Goal: Task Accomplishment & Management: Use online tool/utility

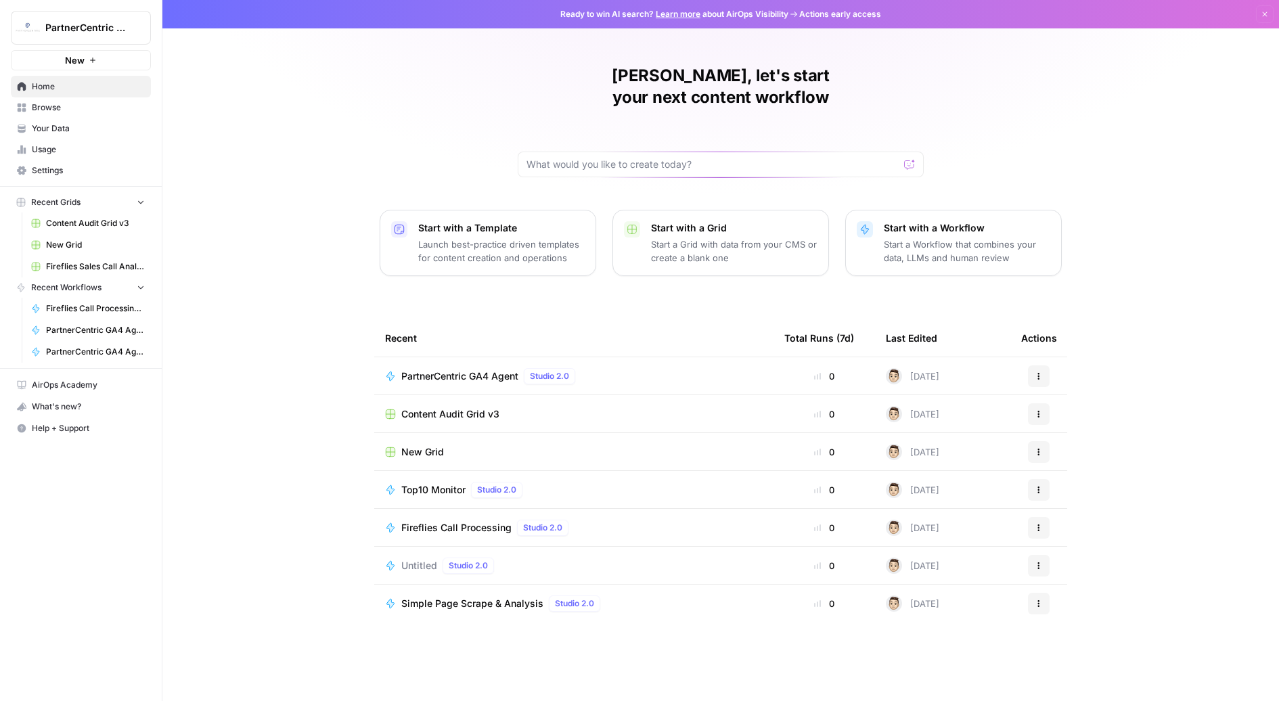
click at [58, 111] on span "Browse" at bounding box center [88, 108] width 113 height 12
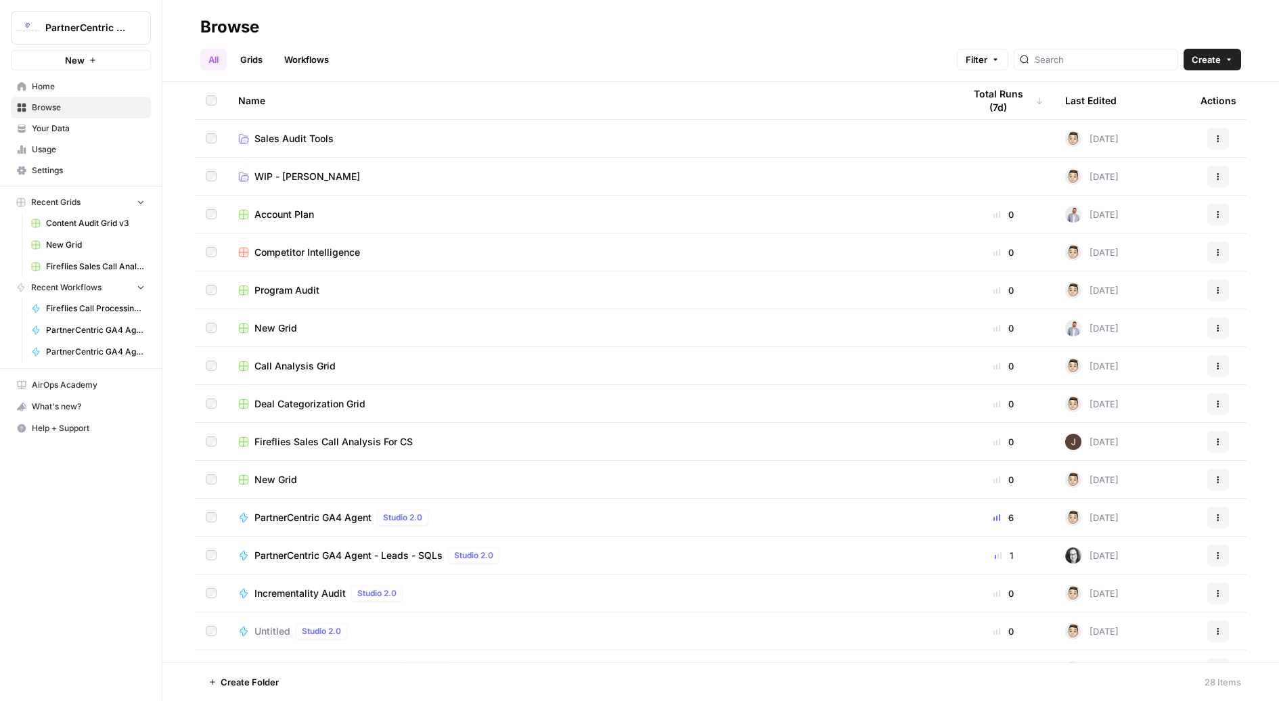
click at [309, 146] on td "Sales Audit Tools" at bounding box center [590, 138] width 726 height 37
click at [303, 140] on span "Sales Audit Tools" at bounding box center [294, 139] width 79 height 14
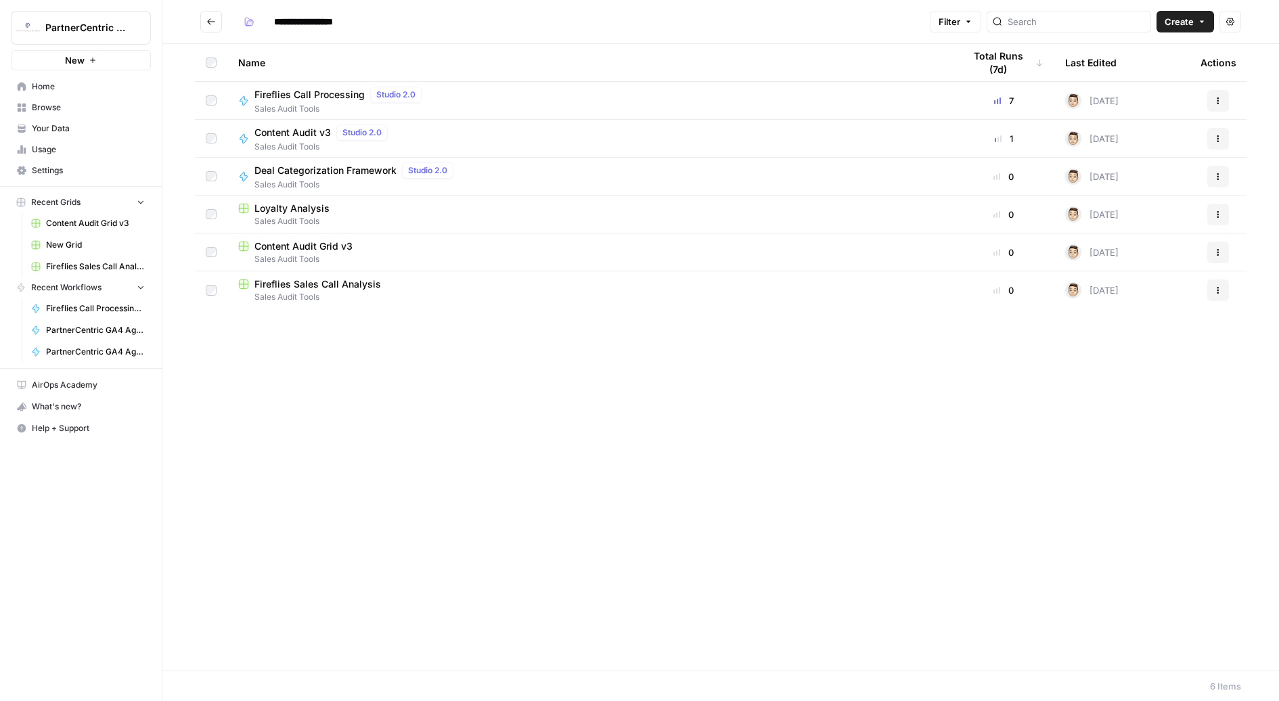
click at [393, 254] on span "Sales Audit Tools" at bounding box center [590, 259] width 704 height 12
click at [328, 136] on span "Content Audit v3" at bounding box center [293, 133] width 76 height 14
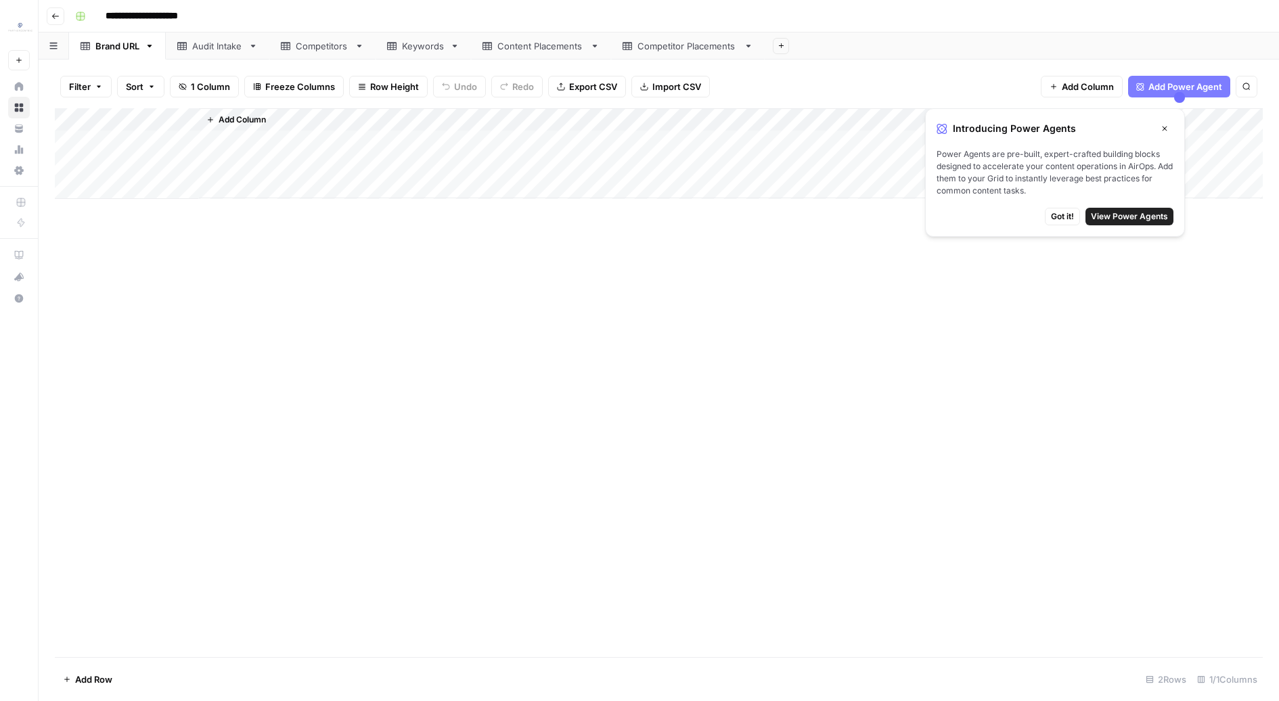
click at [1166, 127] on icon "button" at bounding box center [1165, 129] width 5 height 5
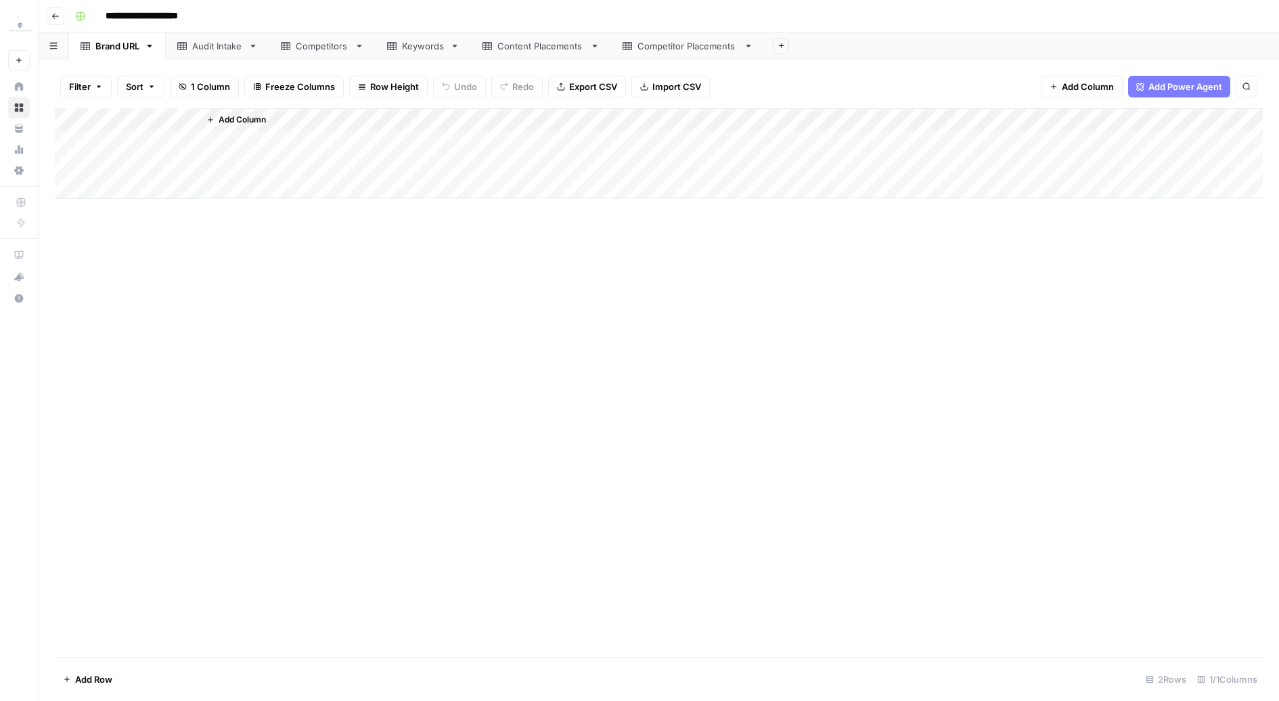
click at [67, 126] on div "Add Column" at bounding box center [659, 153] width 1208 height 91
click at [109, 661] on footer "Delete 2 Rows Unselect 2 Rows 1/1 Columns" at bounding box center [659, 679] width 1208 height 44
click at [104, 665] on footer "Delete 2 Rows Unselect 2 Rows 1/1 Columns" at bounding box center [659, 679] width 1208 height 44
click at [92, 682] on span "Delete 2 Rows" at bounding box center [93, 680] width 60 height 14
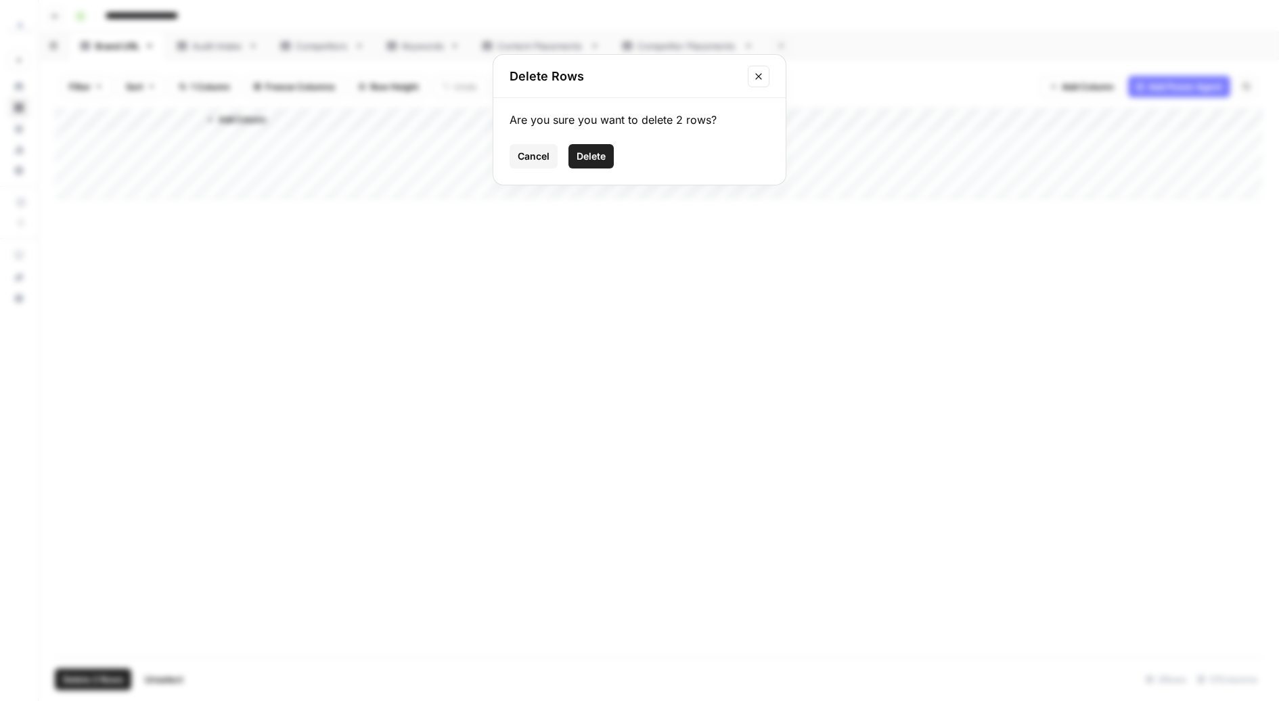
click at [586, 162] on button "Delete" at bounding box center [591, 156] width 45 height 24
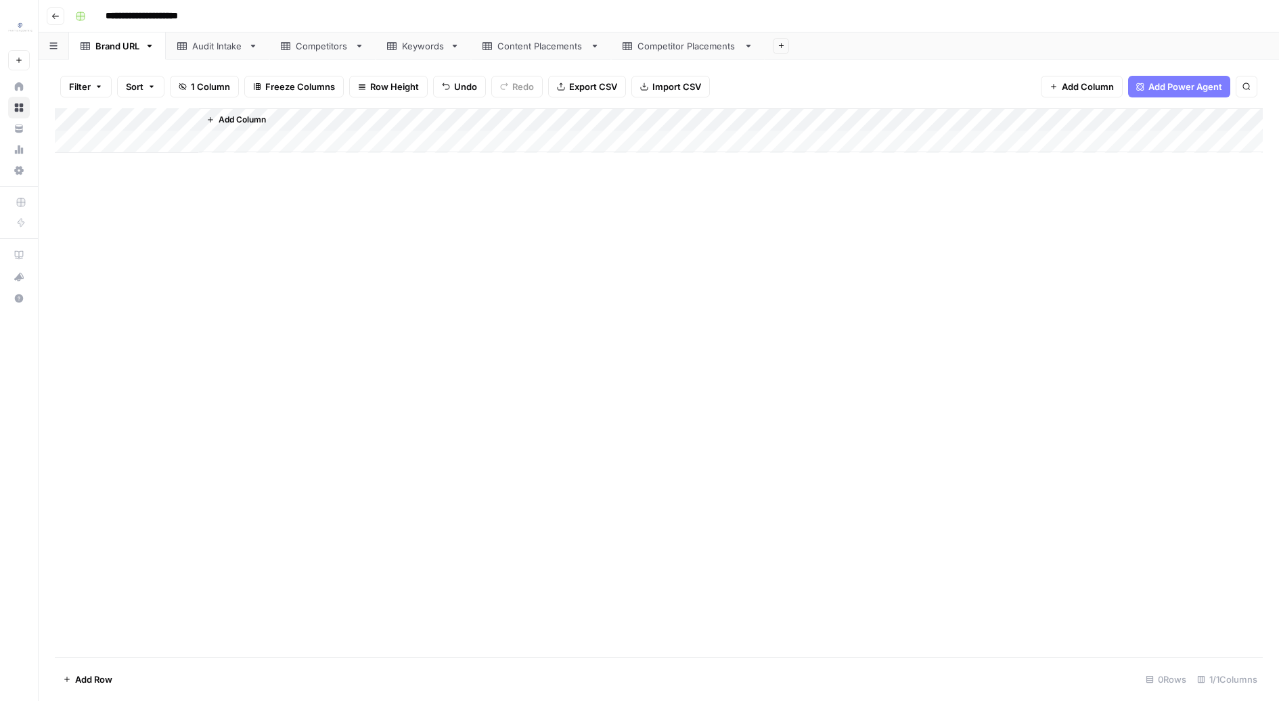
click at [238, 51] on div "Audit Intake" at bounding box center [217, 46] width 51 height 14
click at [337, 35] on link "Competitors" at bounding box center [322, 45] width 106 height 27
click at [73, 118] on div "Add Column" at bounding box center [659, 291] width 1208 height 367
click at [76, 693] on footer "Delete 14 Rows Unselect 14 Rows 2/2 Columns" at bounding box center [659, 679] width 1208 height 44
click at [80, 674] on span "Delete 14 Rows" at bounding box center [95, 680] width 65 height 14
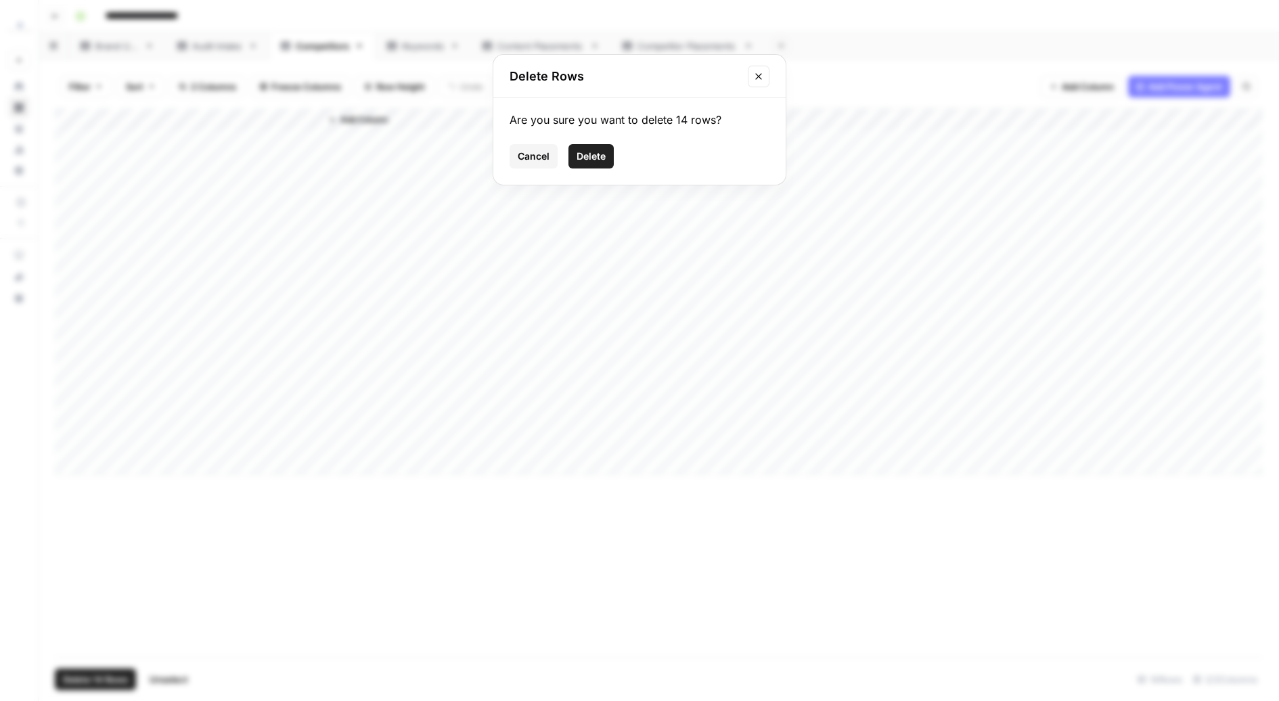
click at [598, 164] on button "Delete" at bounding box center [591, 156] width 45 height 24
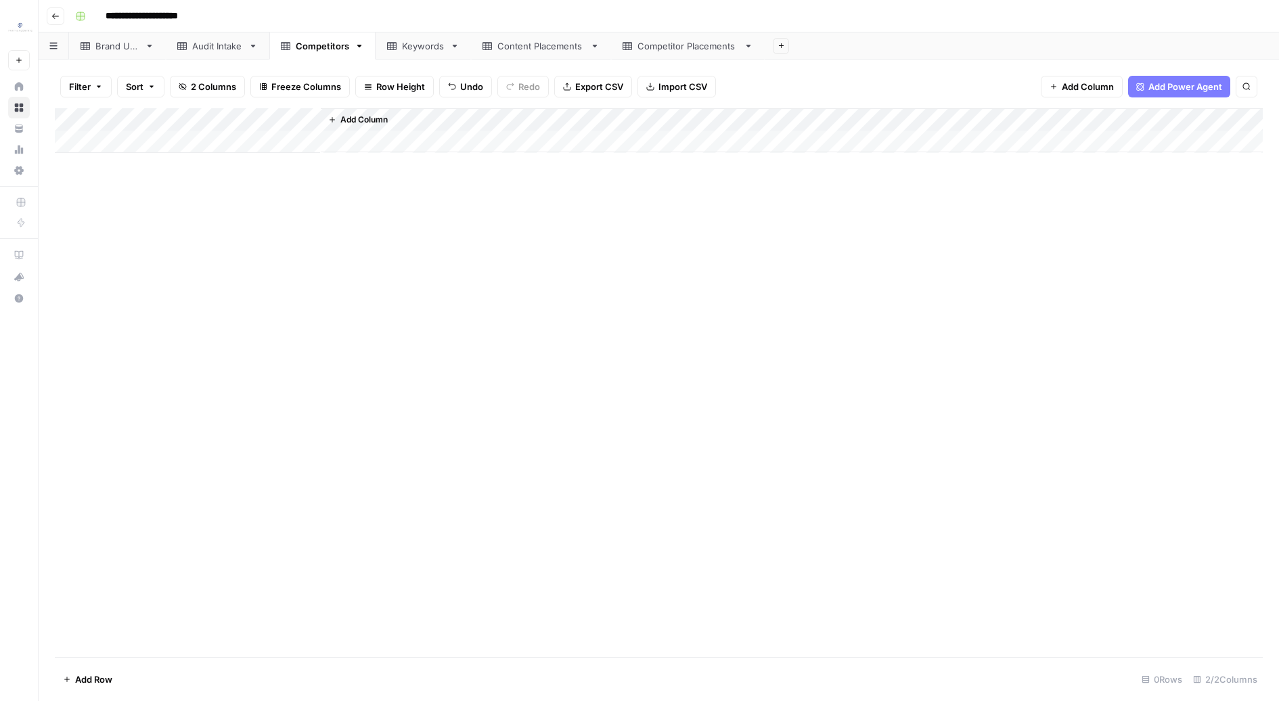
click at [431, 42] on div "Keywords" at bounding box center [423, 46] width 43 height 14
click at [64, 120] on div "Add Column" at bounding box center [659, 268] width 1208 height 321
click at [81, 678] on span "Delete 12 Rows" at bounding box center [95, 680] width 64 height 14
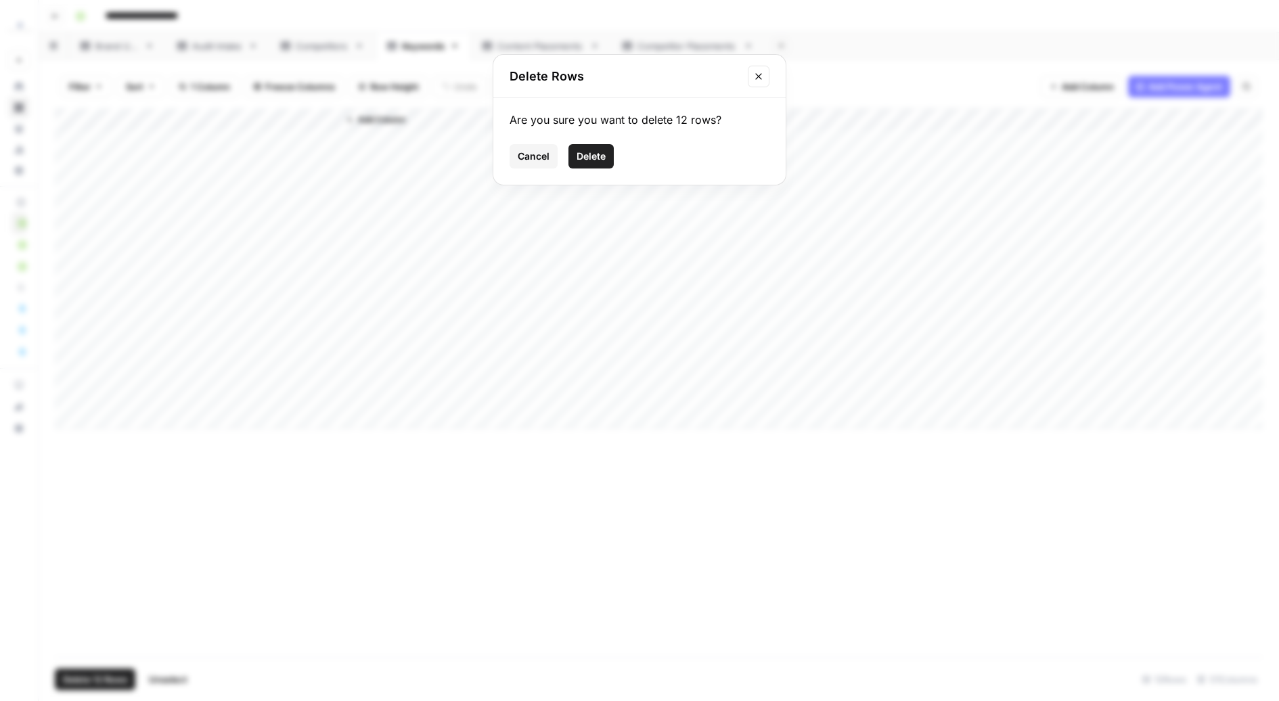
click at [603, 161] on span "Delete" at bounding box center [591, 157] width 29 height 14
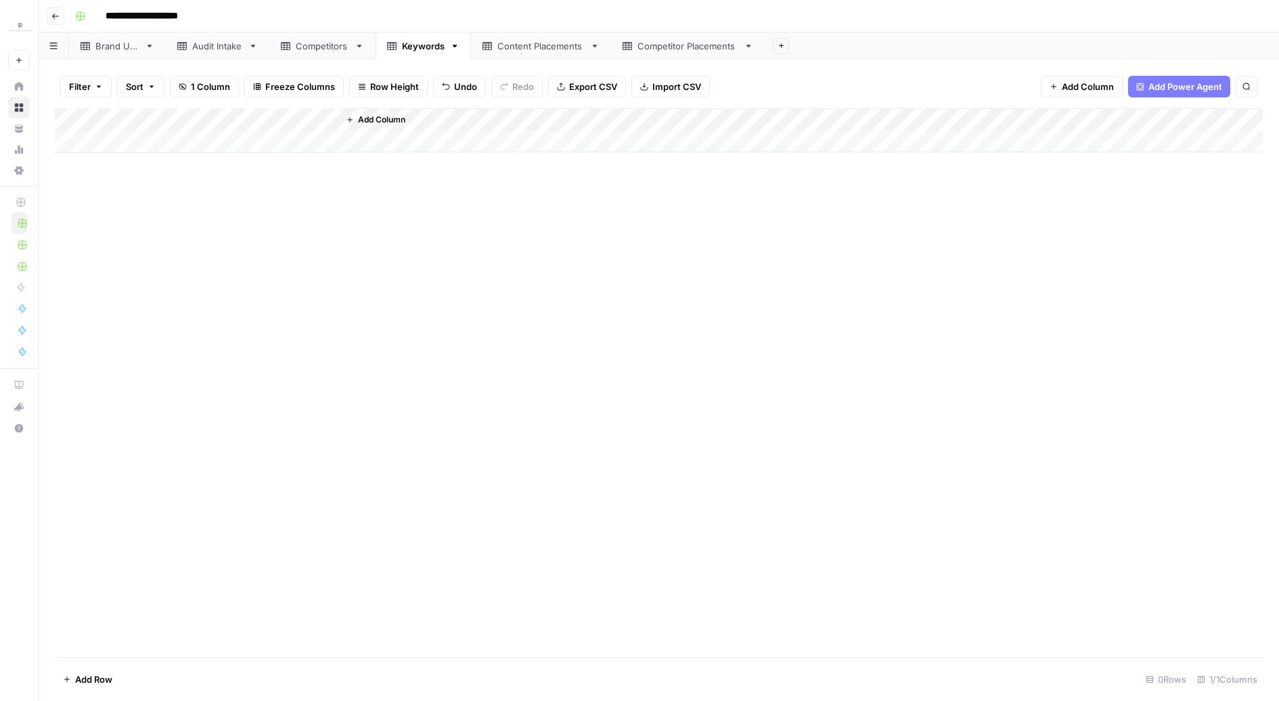
click at [544, 49] on div "Content Placements" at bounding box center [541, 46] width 87 height 14
click at [70, 118] on div "Add Column" at bounding box center [659, 372] width 1208 height 528
click at [97, 674] on span "Delete 21 Rows" at bounding box center [95, 680] width 64 height 14
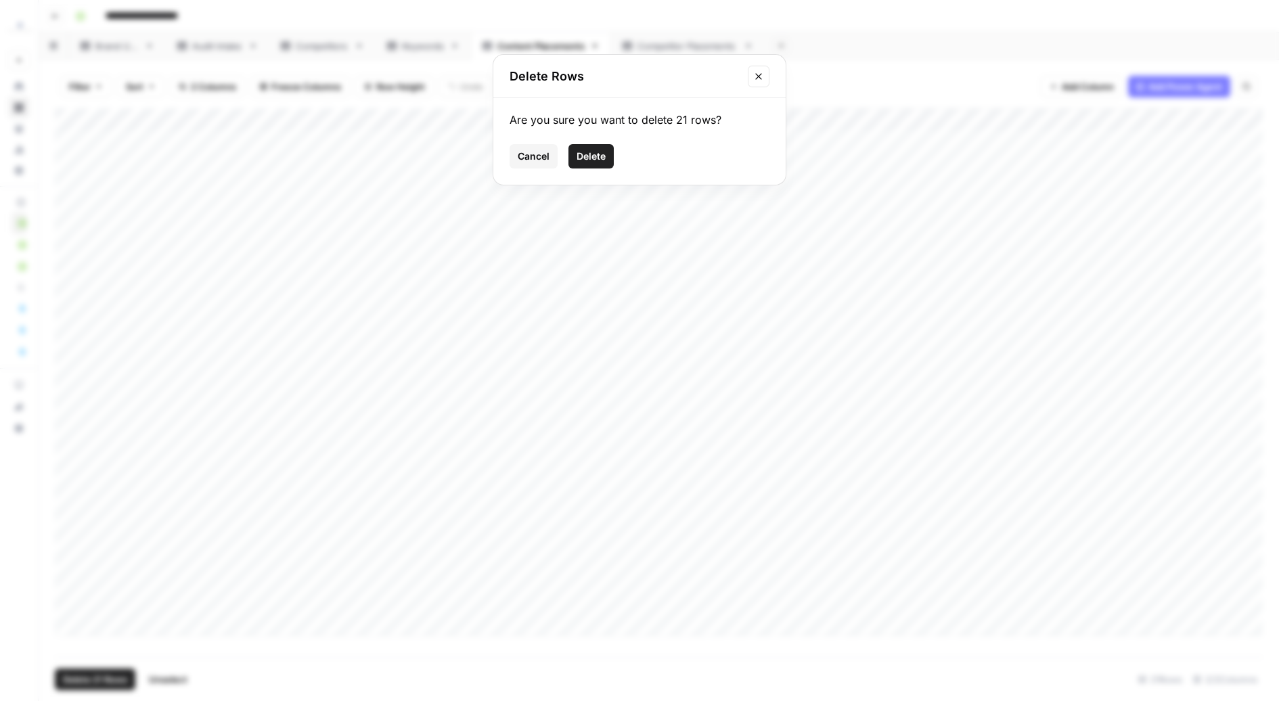
click at [602, 147] on button "Delete" at bounding box center [591, 156] width 45 height 24
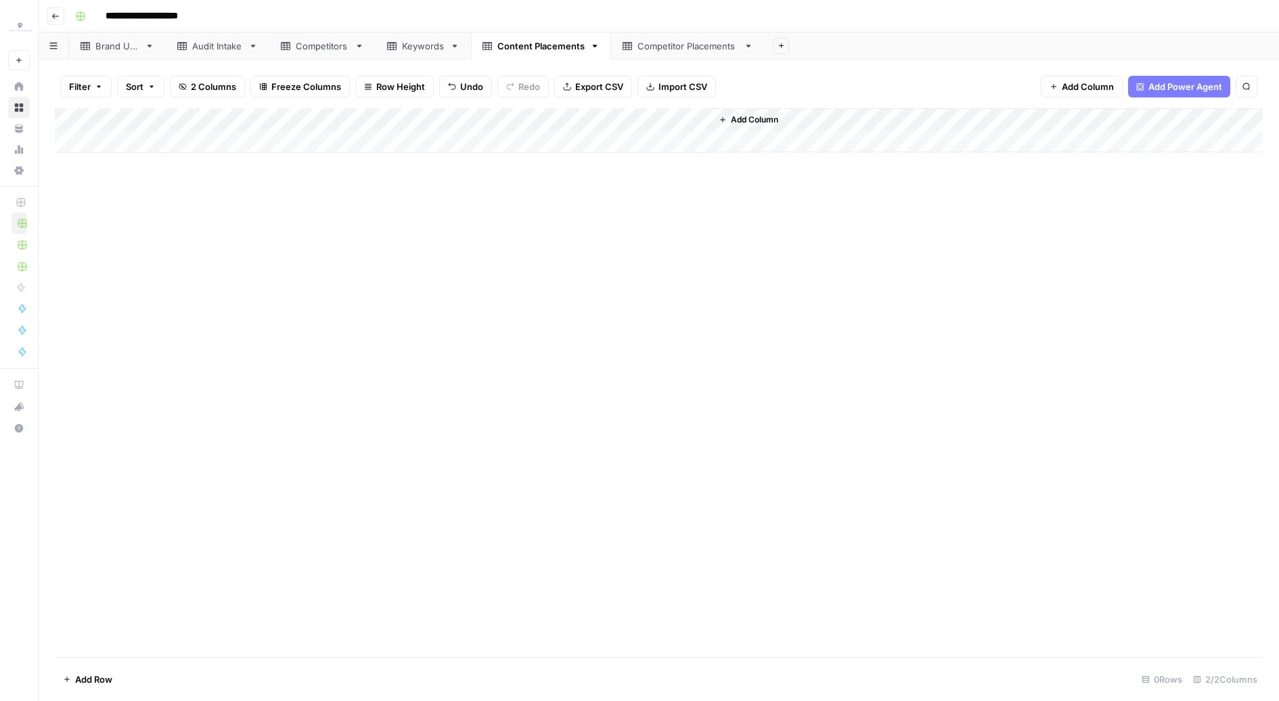
click at [641, 55] on link "Competitor Placements" at bounding box center [688, 45] width 154 height 27
click at [60, 120] on div "Add Column" at bounding box center [659, 349] width 1208 height 482
click at [102, 683] on span "Delete 19 Rows" at bounding box center [95, 680] width 64 height 14
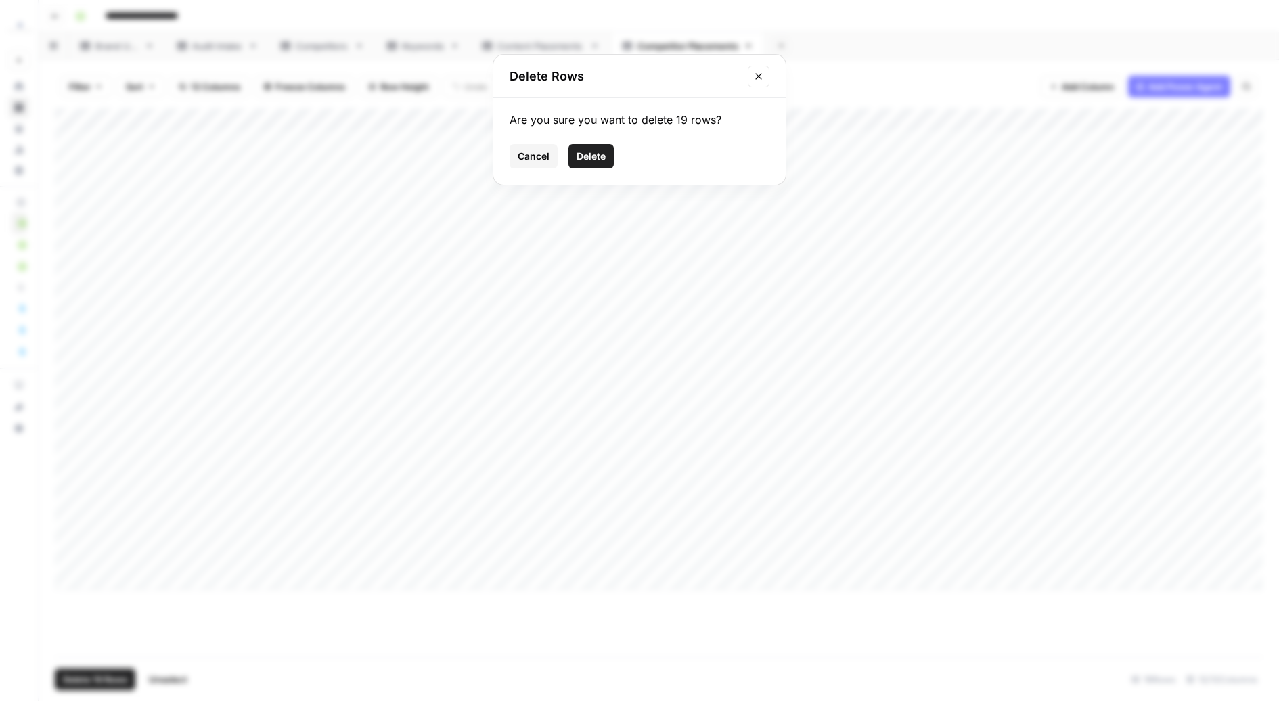
click at [589, 156] on span "Delete" at bounding box center [591, 157] width 29 height 14
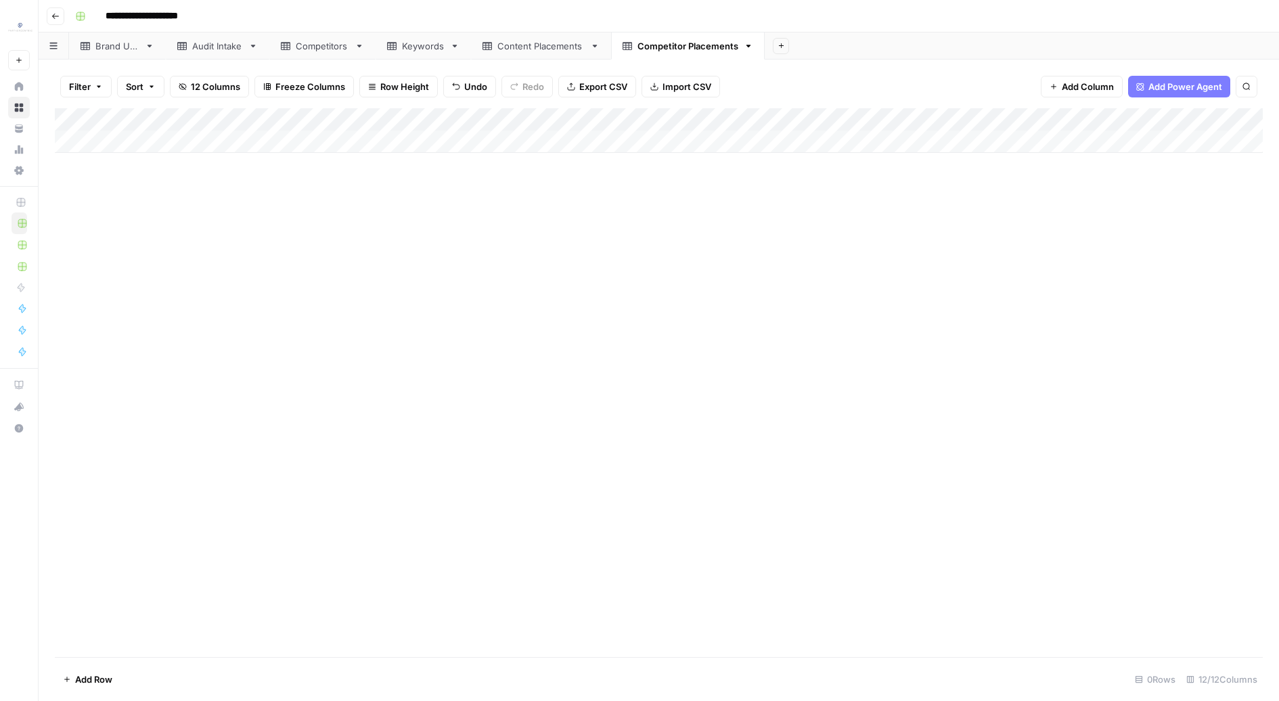
click at [393, 49] on icon at bounding box center [391, 46] width 9 height 8
click at [156, 140] on div "Add Column" at bounding box center [659, 130] width 1208 height 45
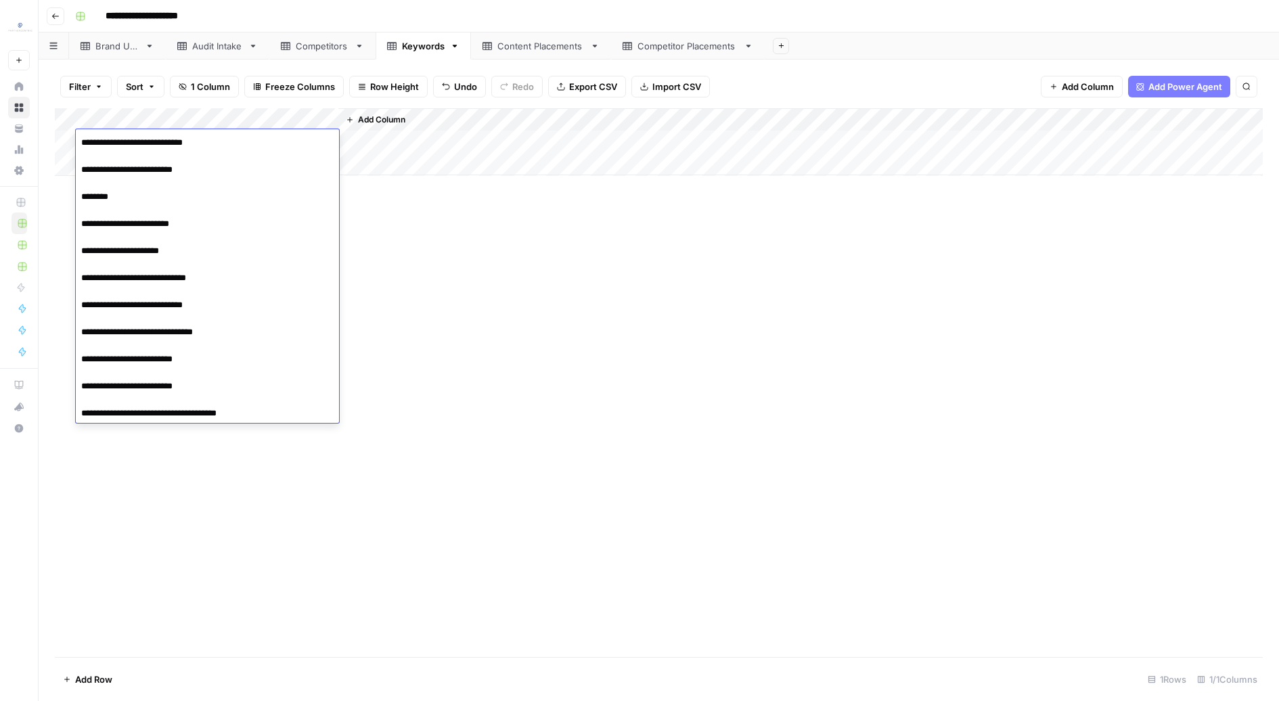
click at [529, 361] on div "Add Column" at bounding box center [659, 382] width 1208 height 549
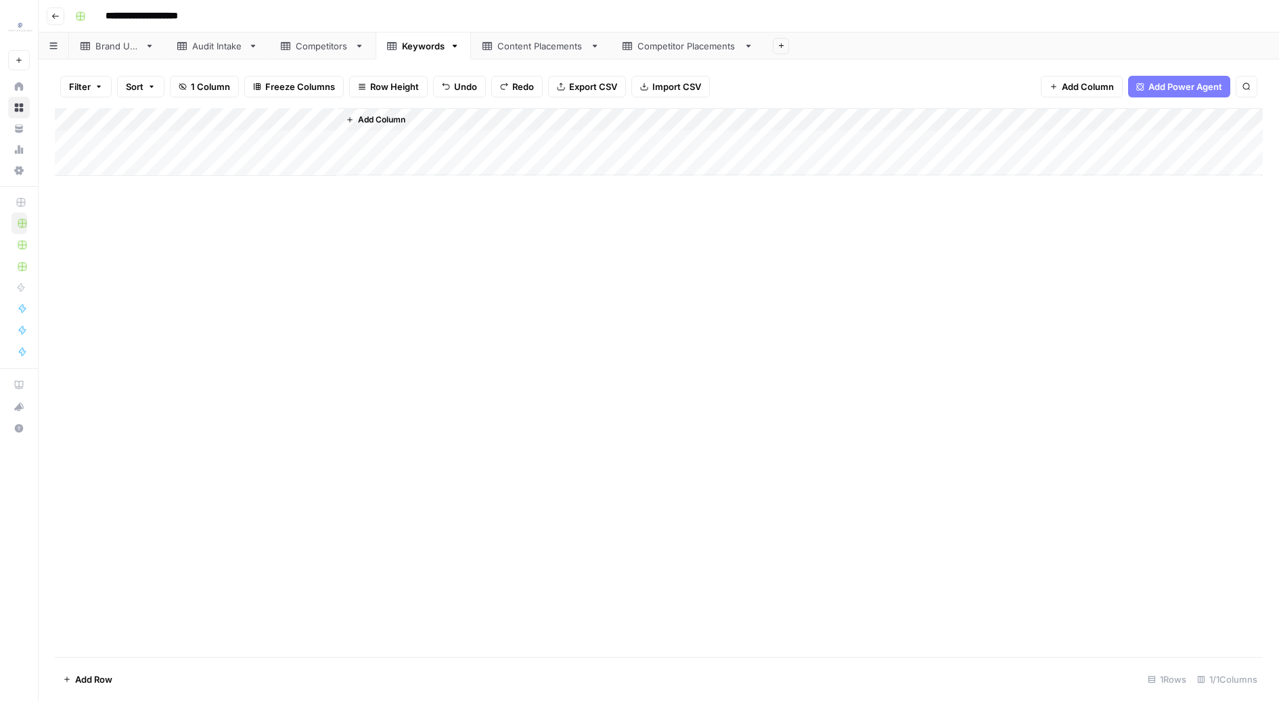
click at [156, 173] on div "Add Column" at bounding box center [659, 142] width 1208 height 68
click at [140, 146] on div "Add Column" at bounding box center [659, 153] width 1208 height 91
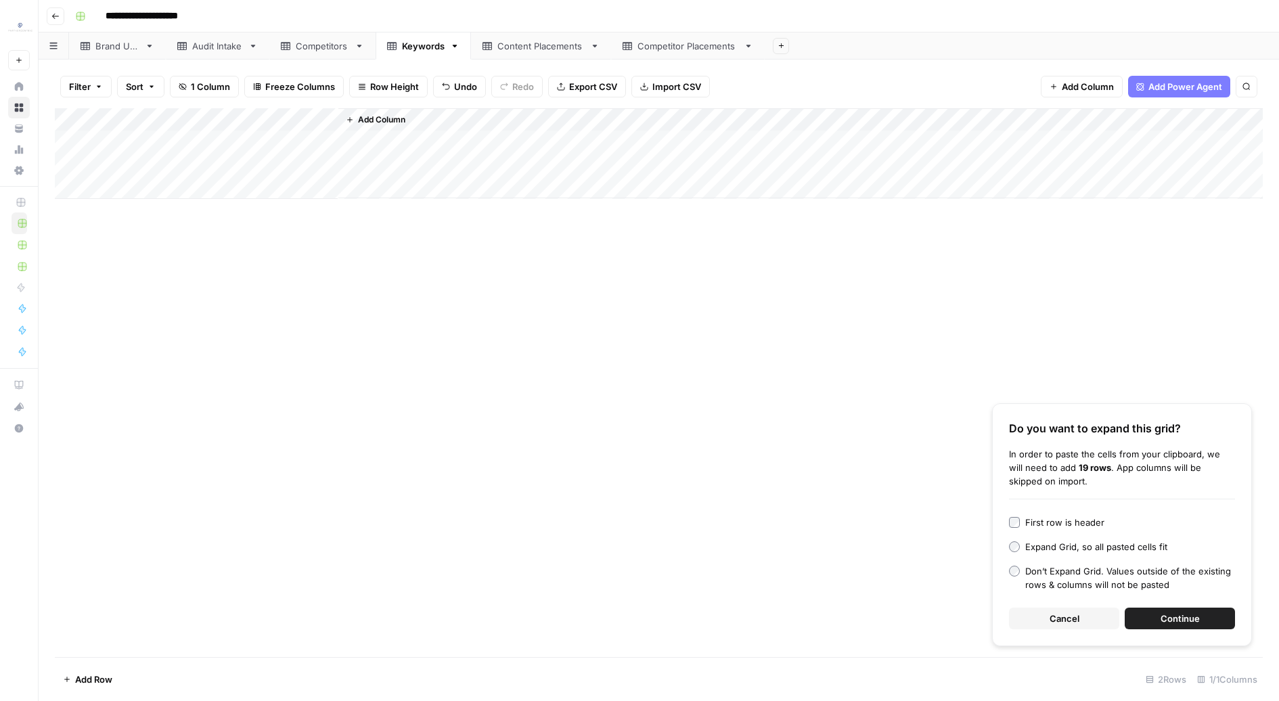
click at [1208, 636] on div "Do you want to expand this grid? In order to paste the cells from your clipboar…" at bounding box center [1122, 524] width 260 height 243
click at [1070, 525] on div "First row is header" at bounding box center [1065, 523] width 79 height 14
click at [1199, 626] on span "Continue" at bounding box center [1180, 619] width 39 height 14
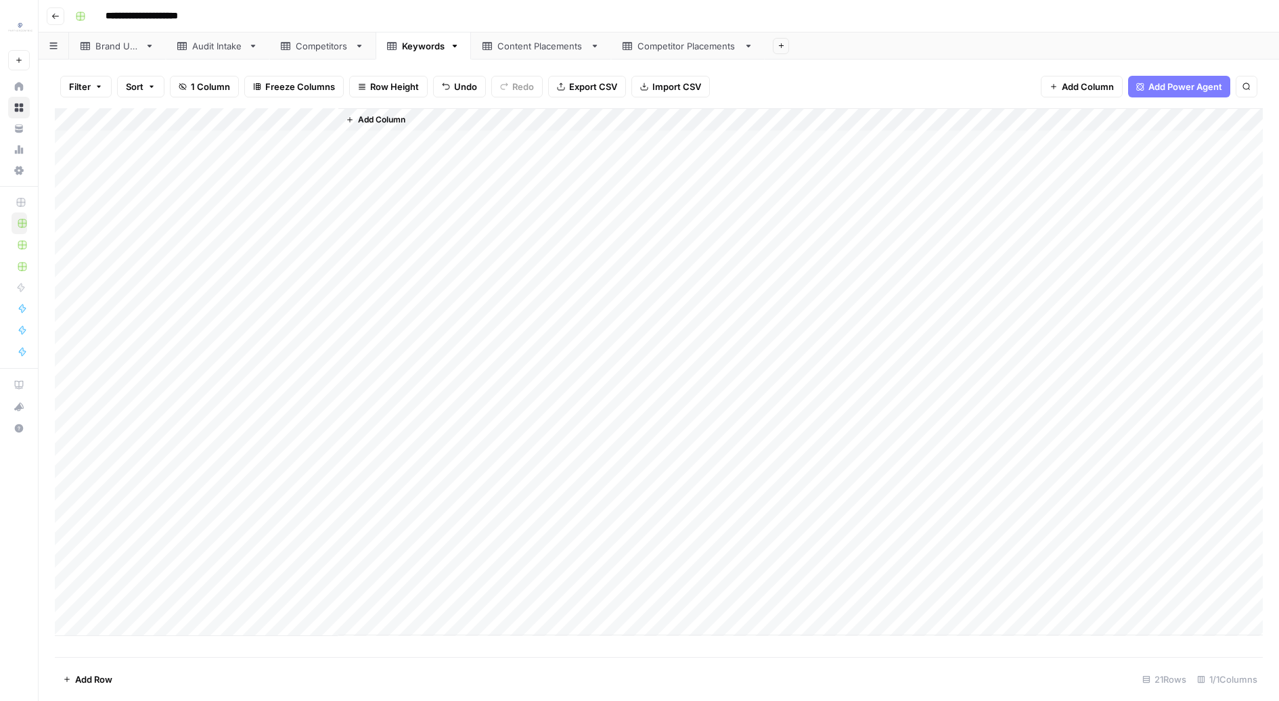
click at [326, 116] on div "Add Column" at bounding box center [659, 372] width 1208 height 528
click at [141, 219] on span "Sort Ascending" at bounding box center [162, 215] width 118 height 14
click at [64, 140] on div "Add Column" at bounding box center [659, 372] width 1208 height 528
click at [68, 344] on div "Add Column" at bounding box center [659, 372] width 1208 height 528
click at [110, 674] on span "Delete 10 Rows" at bounding box center [95, 680] width 65 height 14
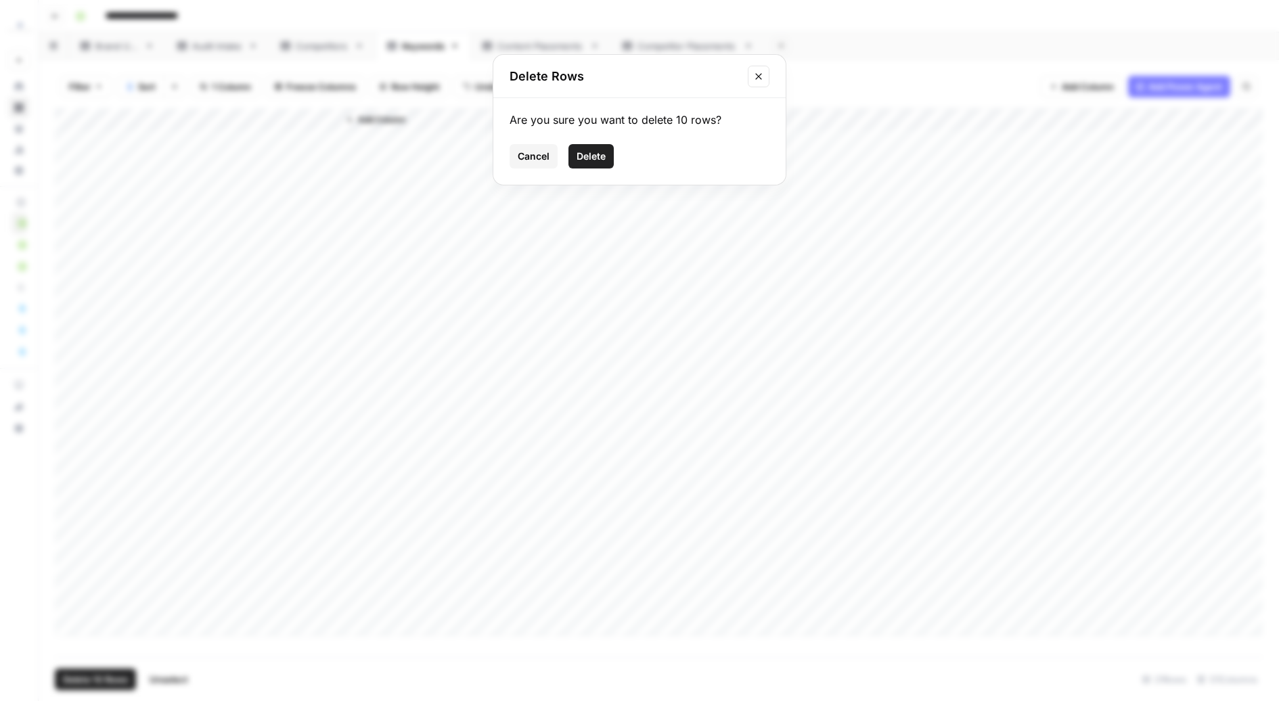
click at [608, 157] on button "Delete" at bounding box center [591, 156] width 45 height 24
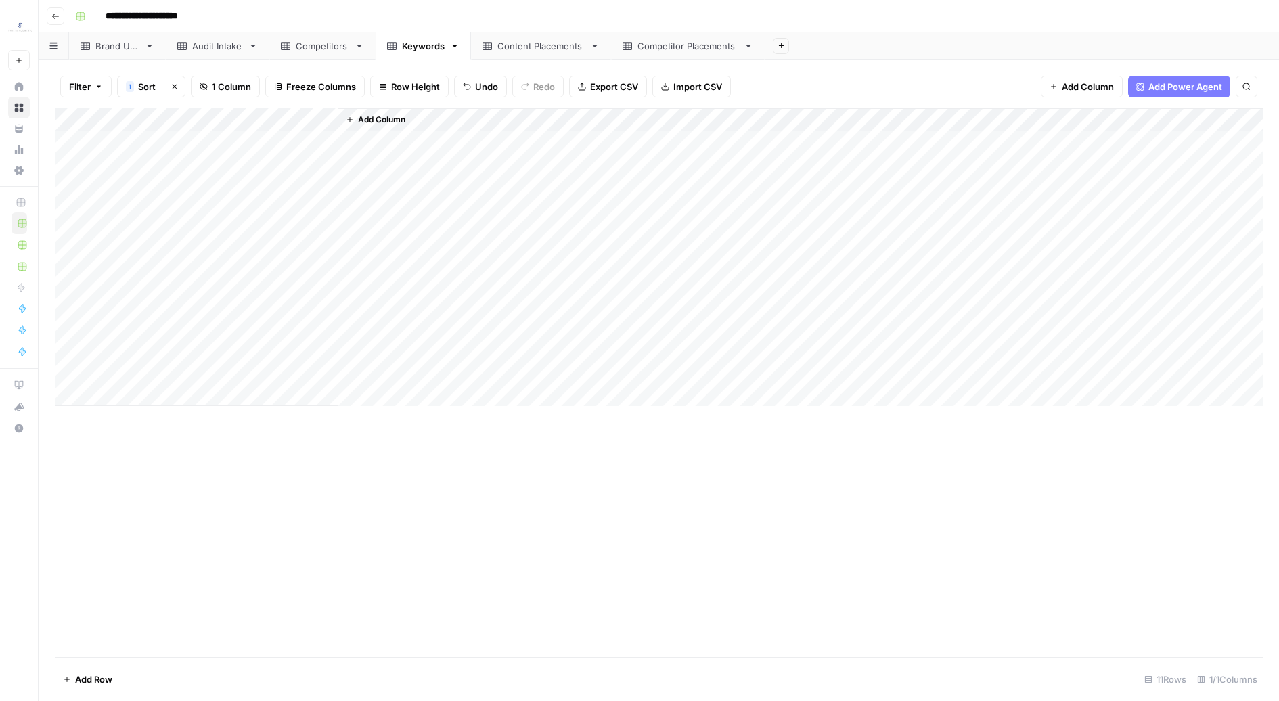
click at [313, 46] on div "Competitors" at bounding box center [322, 46] width 53 height 14
click at [136, 150] on div "Add Column" at bounding box center [659, 130] width 1208 height 45
click at [126, 170] on div "Add Column" at bounding box center [659, 142] width 1208 height 68
click at [137, 137] on div "Add Column" at bounding box center [659, 153] width 1208 height 91
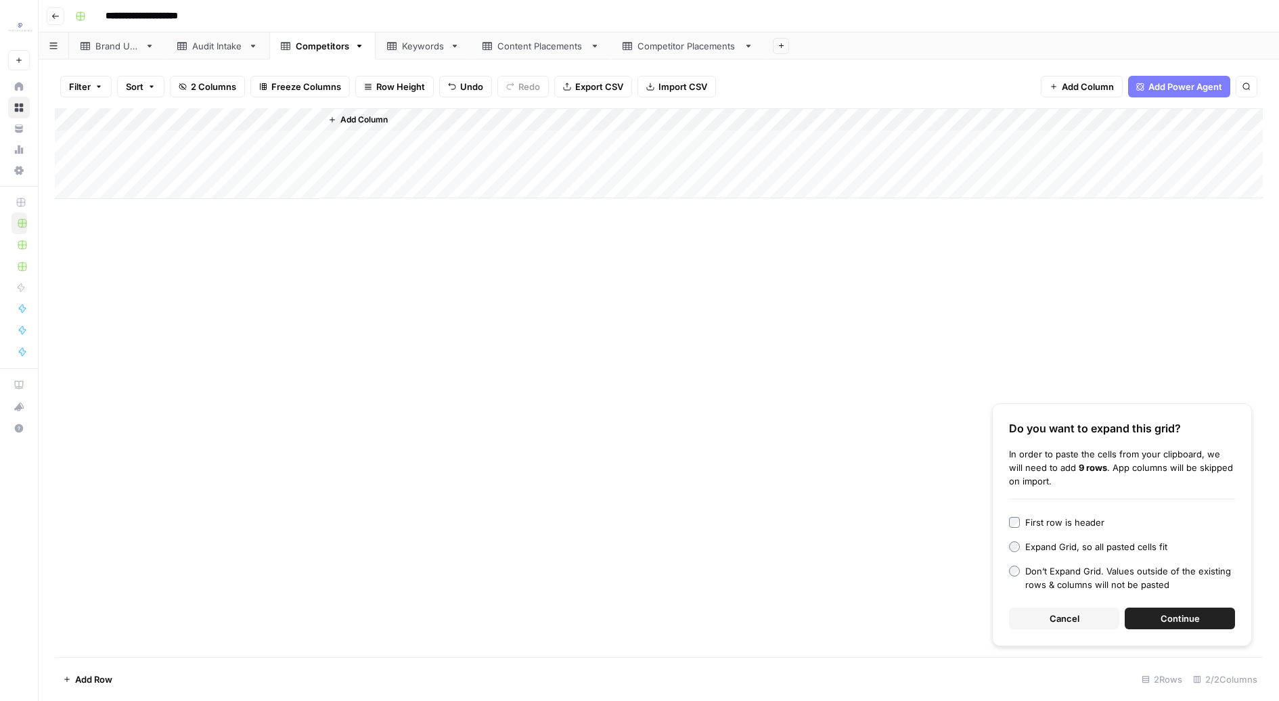
click at [1093, 530] on div "First row is header Expand Grid, so all pasted cells fit Don’t Expand Grid. Val…" at bounding box center [1122, 554] width 226 height 76
click at [1069, 519] on div "First row is header" at bounding box center [1065, 523] width 79 height 14
click at [1166, 626] on span "Continue" at bounding box center [1180, 619] width 39 height 14
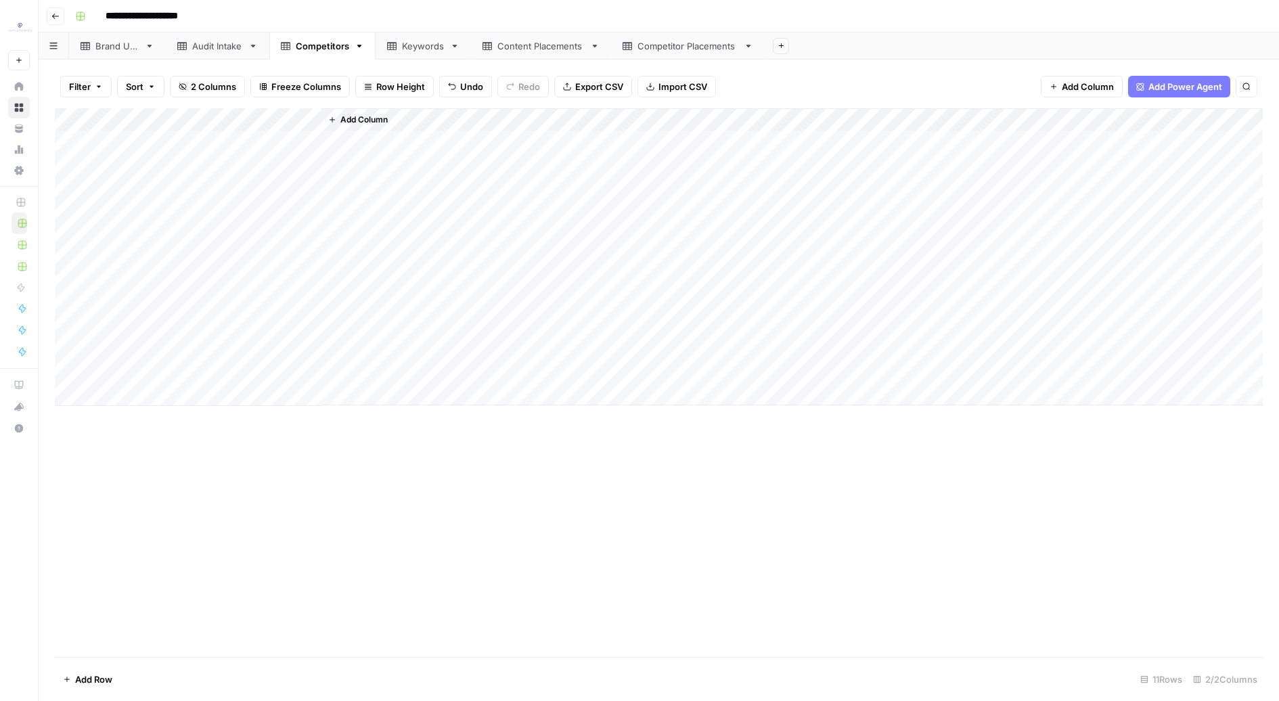
click at [457, 530] on div "Add Column" at bounding box center [659, 382] width 1208 height 549
drag, startPoint x: 318, startPoint y: 125, endPoint x: 569, endPoint y: 125, distance: 250.5
click at [569, 125] on div "Add Column" at bounding box center [659, 257] width 1208 height 298
click at [142, 239] on div "Add Column" at bounding box center [659, 257] width 1208 height 298
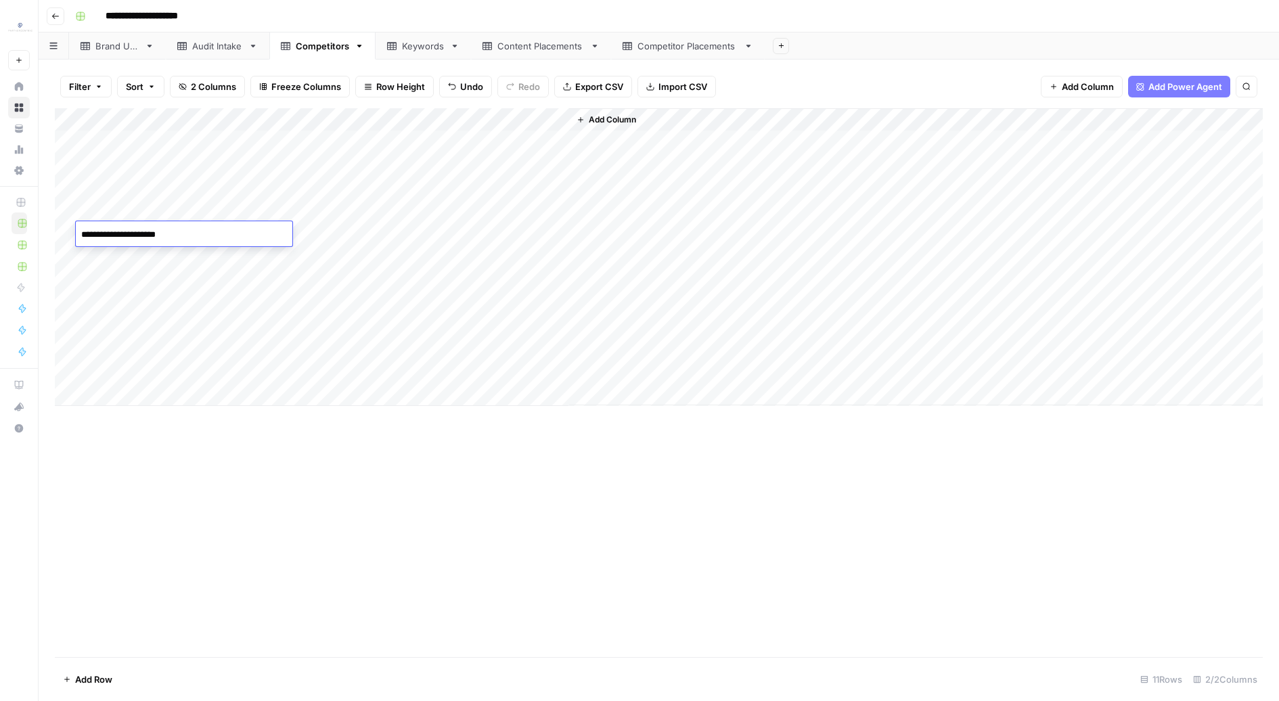
click at [135, 234] on textarea "**********" at bounding box center [184, 234] width 217 height 19
drag, startPoint x: 190, startPoint y: 229, endPoint x: 137, endPoint y: 229, distance: 52.8
click at [137, 229] on textarea "**********" at bounding box center [184, 234] width 217 height 19
type textarea "**********"
click at [117, 329] on div "Add Column" at bounding box center [659, 257] width 1208 height 298
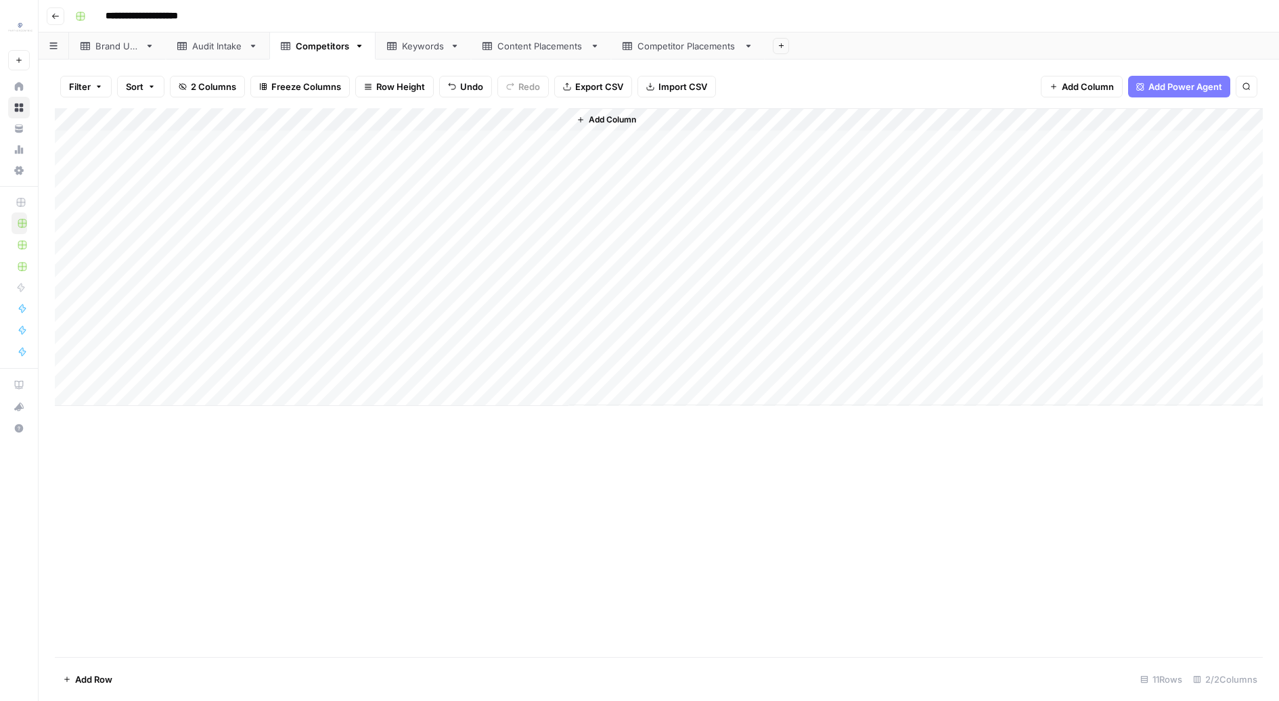
click at [117, 329] on div "Add Column" at bounding box center [659, 257] width 1208 height 298
drag, startPoint x: 139, startPoint y: 329, endPoint x: 362, endPoint y: 315, distance: 223.2
click at [362, 315] on body "**********" at bounding box center [639, 350] width 1279 height 701
drag, startPoint x: 239, startPoint y: 334, endPoint x: 133, endPoint y: 328, distance: 105.8
click at [133, 328] on textarea "**********" at bounding box center [184, 326] width 217 height 19
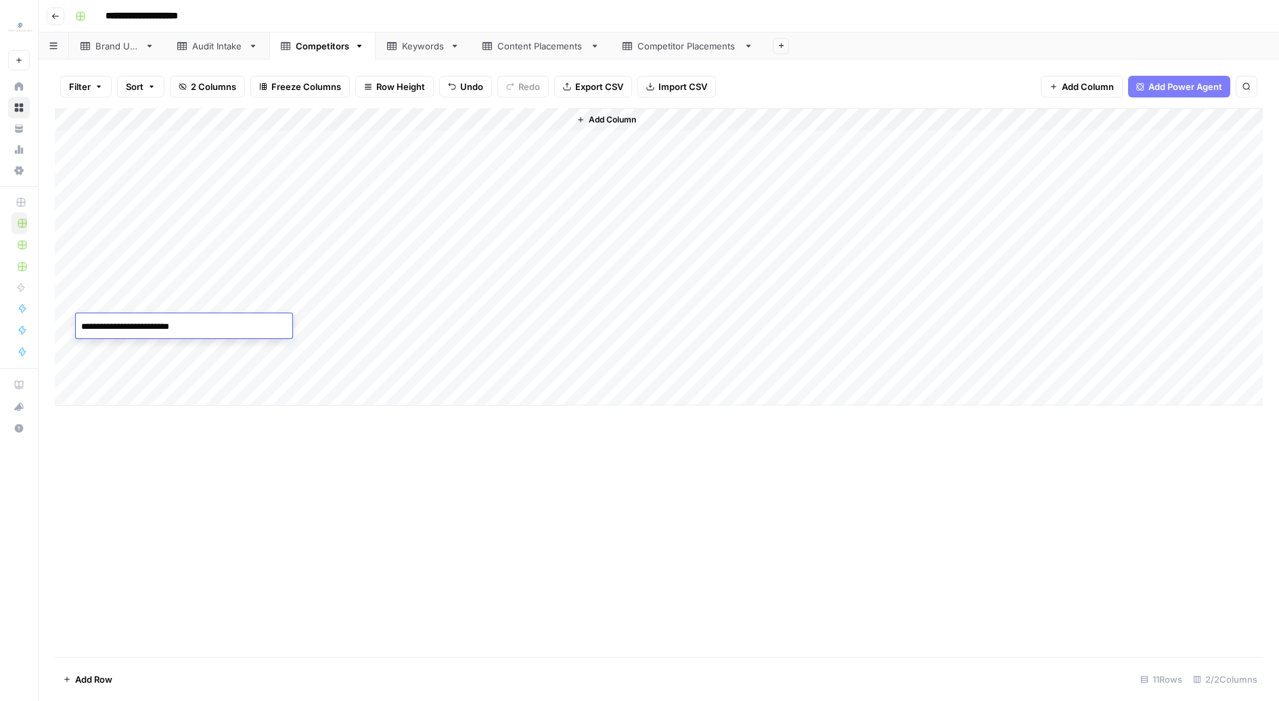
type textarea "**********"
click at [225, 510] on div "Add Column" at bounding box center [659, 382] width 1208 height 549
click at [195, 58] on link "Audit Intake" at bounding box center [218, 45] width 104 height 27
click at [250, 152] on div "Add Column" at bounding box center [659, 383] width 1208 height 550
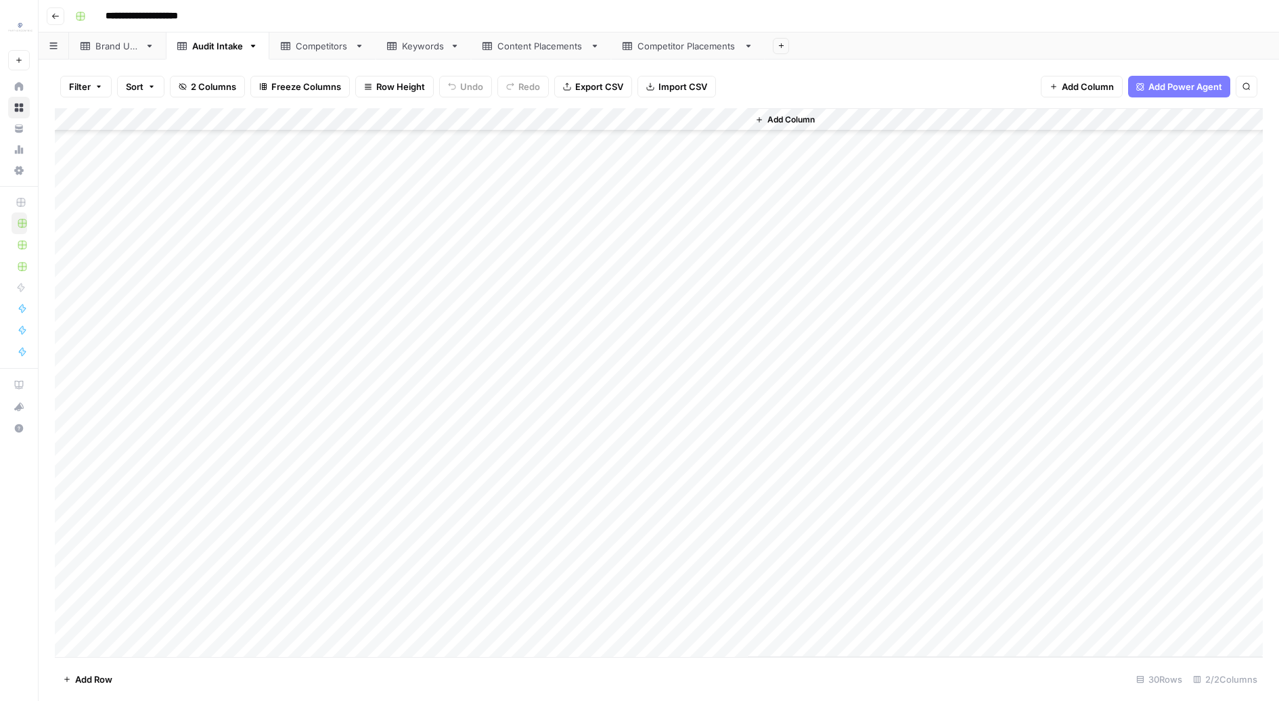
click at [456, 619] on div "Add Column" at bounding box center [659, 383] width 1208 height 550
click at [414, 617] on div "Add Column" at bounding box center [659, 383] width 1208 height 550
click at [362, 152] on div "Add Column" at bounding box center [659, 383] width 1208 height 550
click at [309, 50] on div "Competitors" at bounding box center [322, 46] width 53 height 14
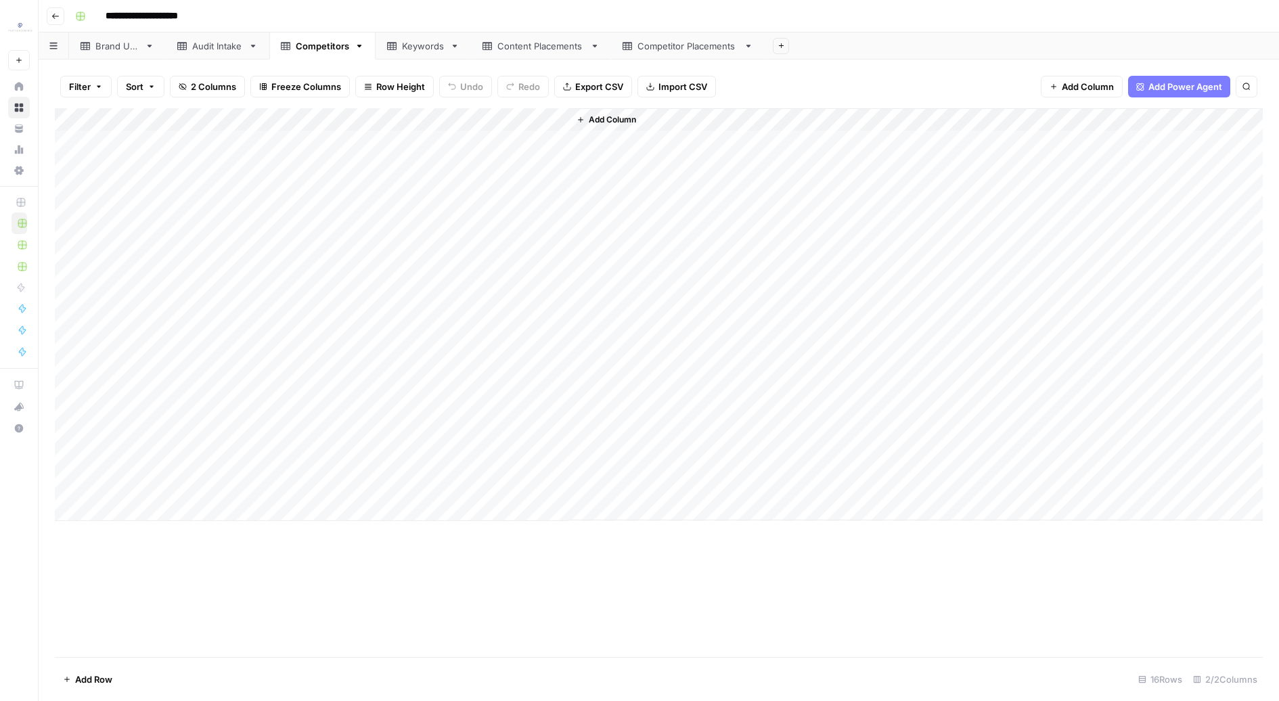
click at [451, 51] on link "Keywords" at bounding box center [423, 45] width 95 height 27
click at [67, 418] on div "Add Column" at bounding box center [659, 337] width 1208 height 459
click at [64, 534] on div "Add Column" at bounding box center [659, 337] width 1208 height 459
click at [96, 664] on footer "Delete 6 Rows Unselect 18 Rows 1/1 Columns" at bounding box center [659, 679] width 1208 height 44
click at [99, 676] on span "Delete 6 Rows" at bounding box center [93, 680] width 60 height 14
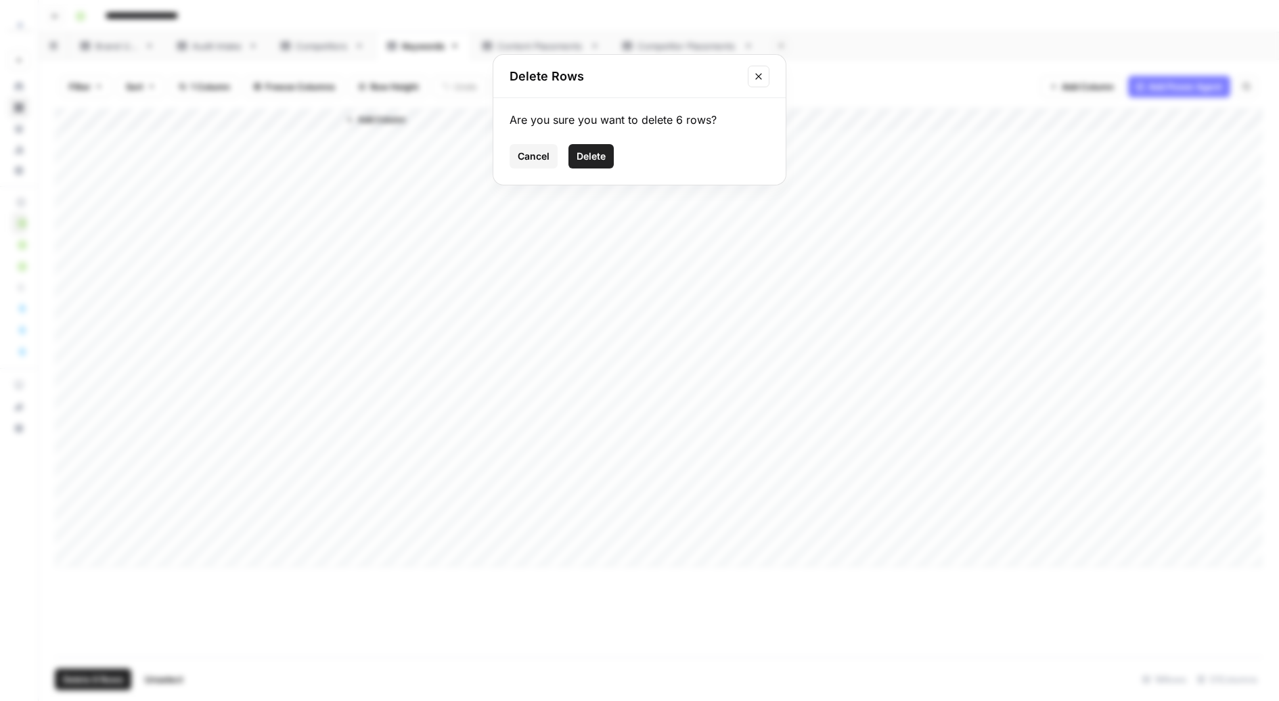
click at [591, 152] on span "Delete" at bounding box center [591, 157] width 29 height 14
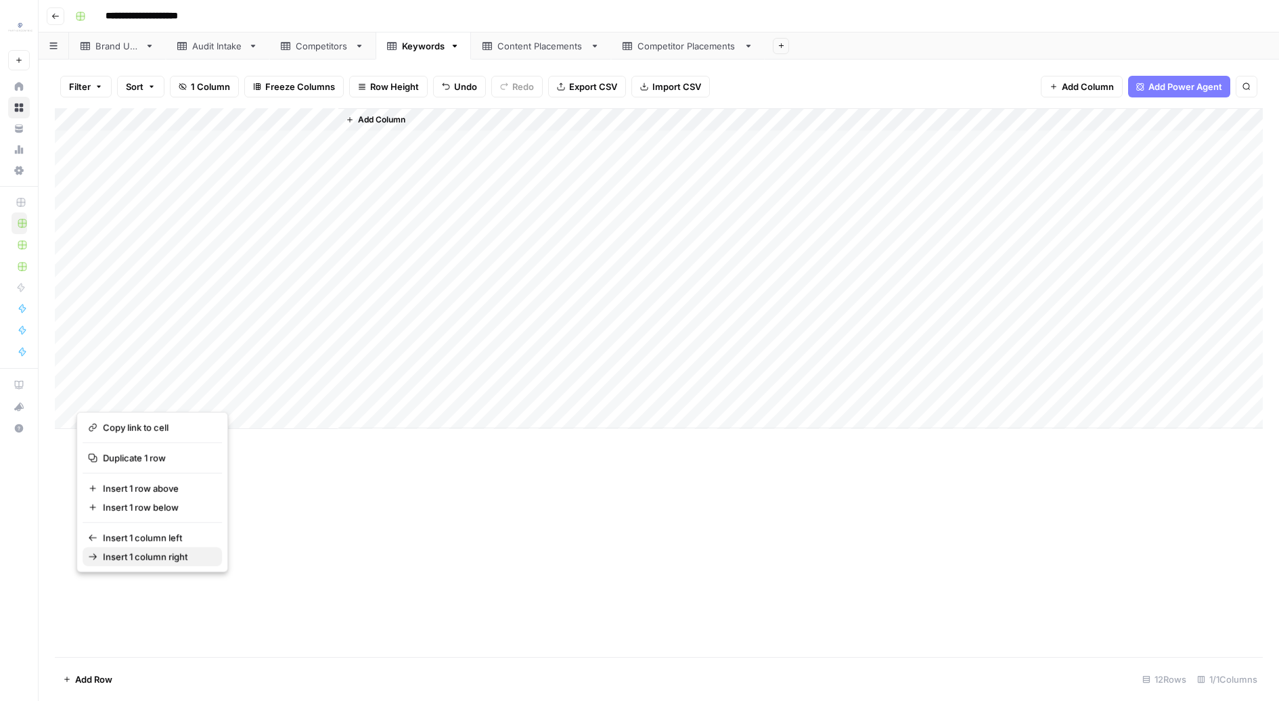
click at [144, 555] on span "Insert 1 column right" at bounding box center [157, 557] width 108 height 14
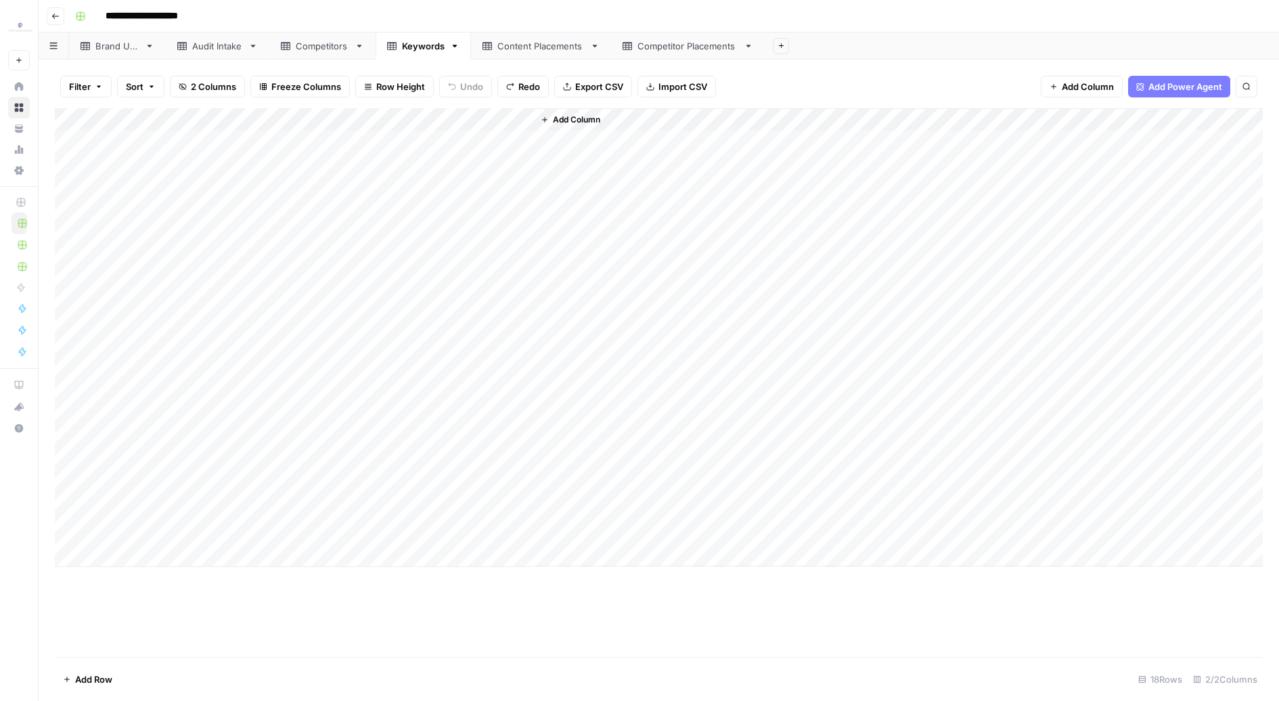
click at [69, 395] on div "Add Column" at bounding box center [659, 337] width 1208 height 459
click at [69, 532] on div "Add Column" at bounding box center [659, 337] width 1208 height 459
click at [104, 688] on button "Delete 7 Rows" at bounding box center [93, 680] width 76 height 22
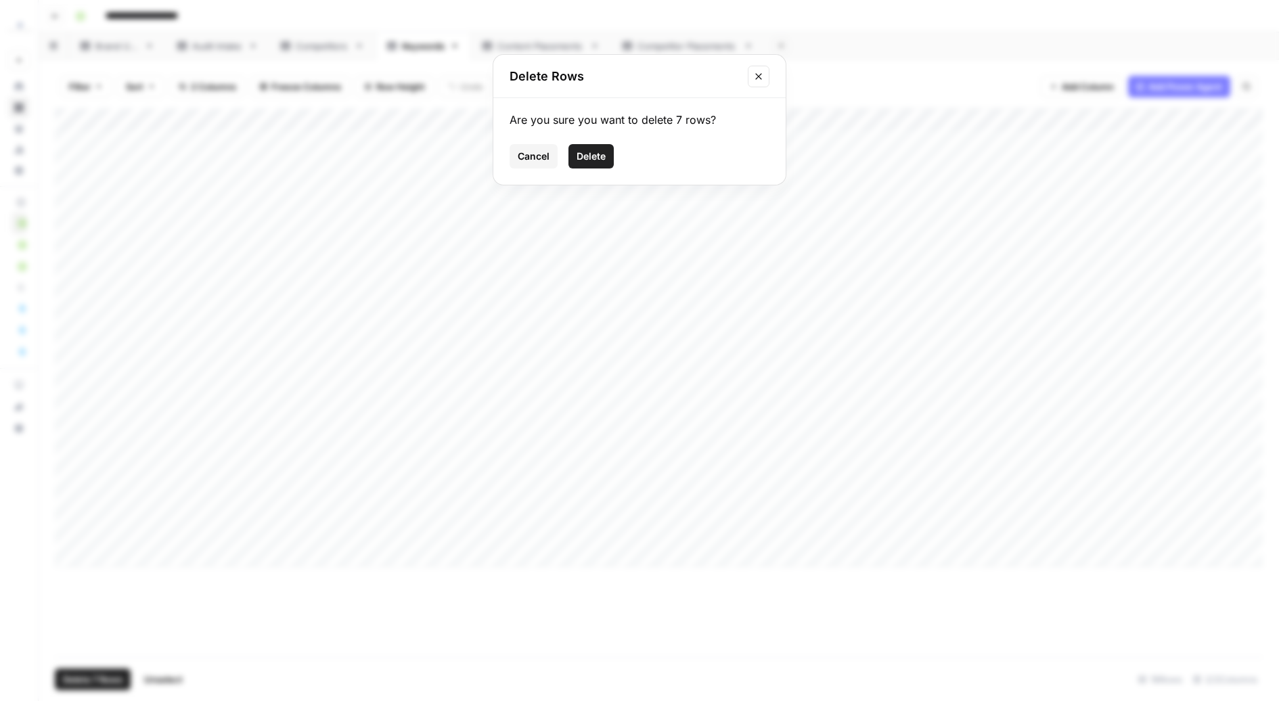
click at [597, 177] on div "Are you sure you want to delete 7 rows? Cancel Delete" at bounding box center [639, 141] width 292 height 87
click at [593, 152] on span "Delete" at bounding box center [591, 157] width 29 height 14
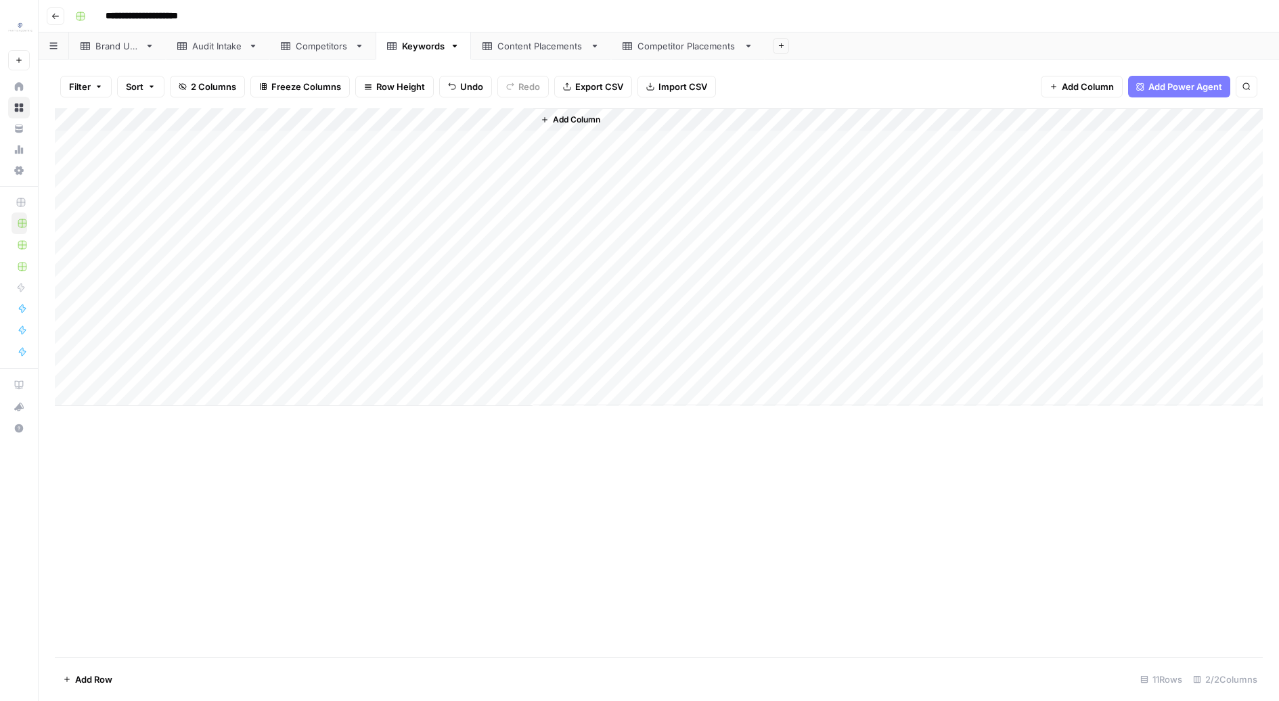
click at [525, 119] on div "Add Column" at bounding box center [659, 257] width 1208 height 298
click at [395, 301] on span "Remove Column" at bounding box center [423, 302] width 118 height 14
click at [592, 153] on div "Cancel Delete" at bounding box center [639, 133] width 292 height 70
click at [586, 145] on span "Delete" at bounding box center [591, 140] width 29 height 14
click at [508, 40] on div "Content Placements" at bounding box center [541, 46] width 87 height 14
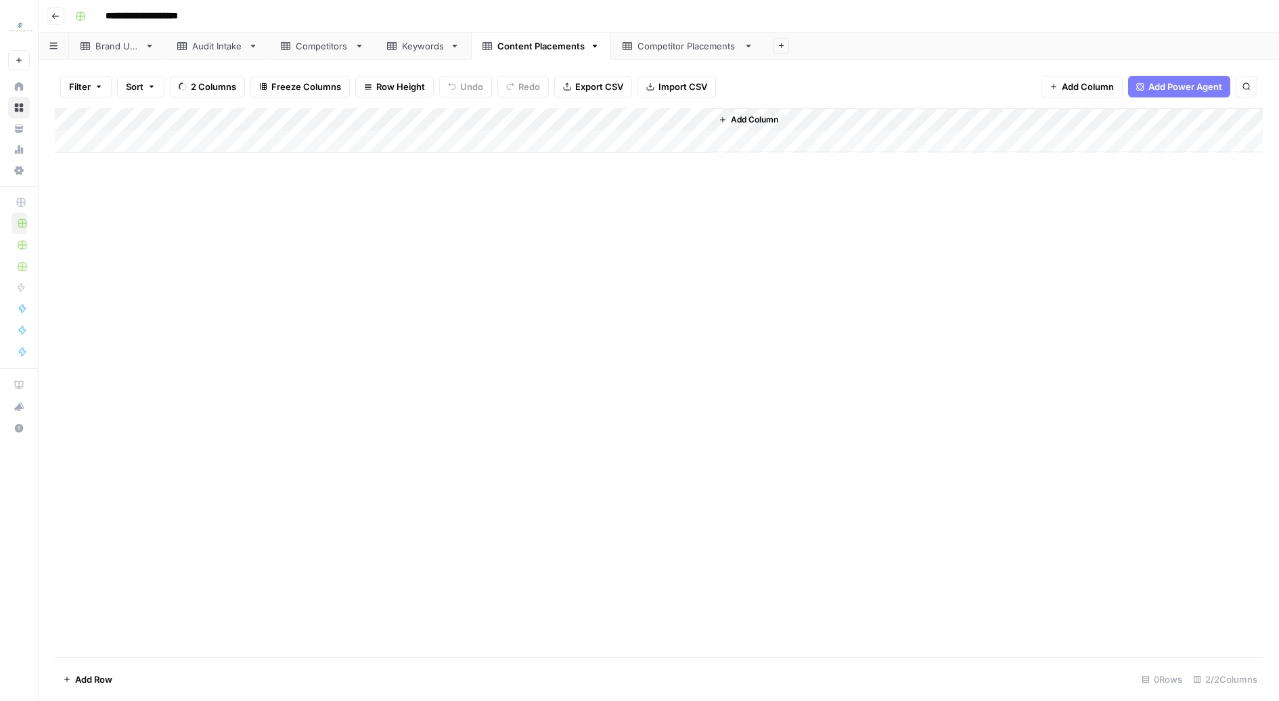
click at [683, 47] on div "Competitor Placements" at bounding box center [688, 46] width 101 height 14
click at [304, 41] on div "Competitors" at bounding box center [322, 46] width 53 height 14
click at [103, 511] on div "Add Column" at bounding box center [659, 314] width 1208 height 413
click at [194, 650] on div "Add Column" at bounding box center [659, 382] width 1208 height 549
click at [66, 395] on div "Add Column" at bounding box center [659, 326] width 1208 height 436
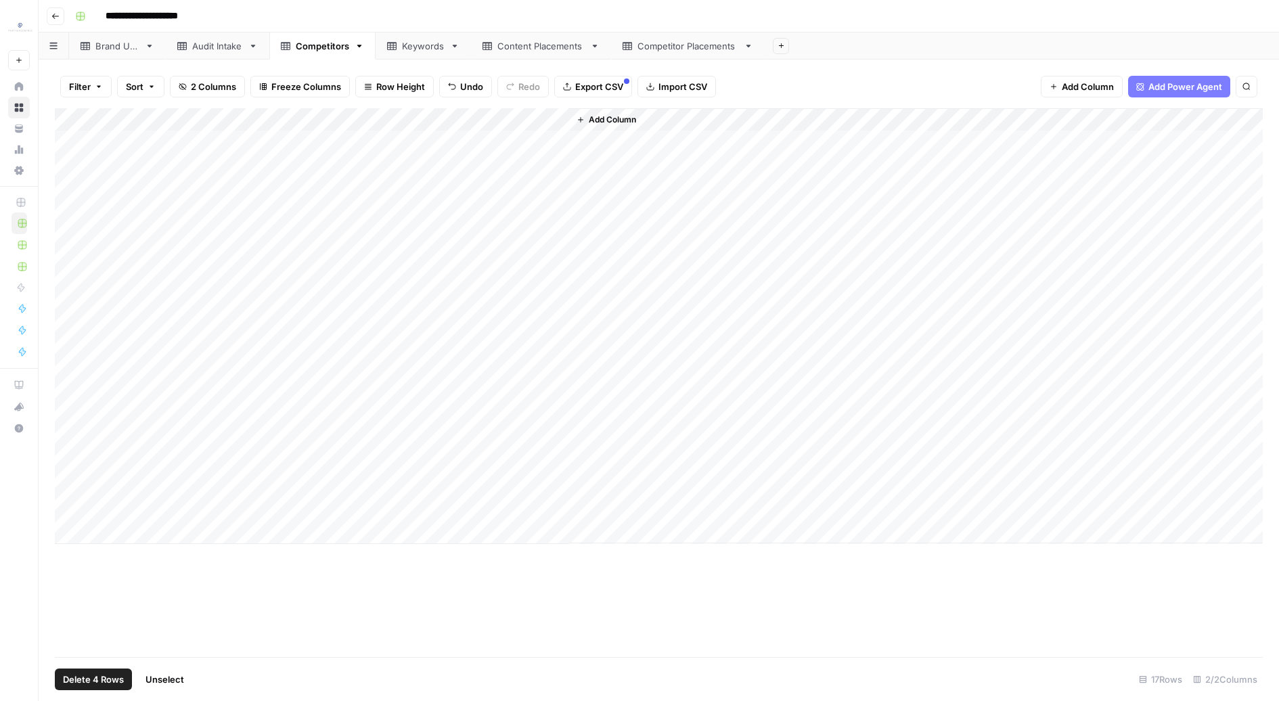
click at [66, 464] on div "Add Column" at bounding box center [659, 326] width 1208 height 436
click at [97, 678] on span "Delete 4 Rows" at bounding box center [93, 680] width 61 height 14
click at [599, 139] on div "Are you sure you want to delete 4 rows? Cancel Delete" at bounding box center [639, 141] width 292 height 87
click at [589, 150] on span "Delete" at bounding box center [591, 157] width 29 height 14
click at [148, 397] on div "Add Column" at bounding box center [659, 280] width 1208 height 344
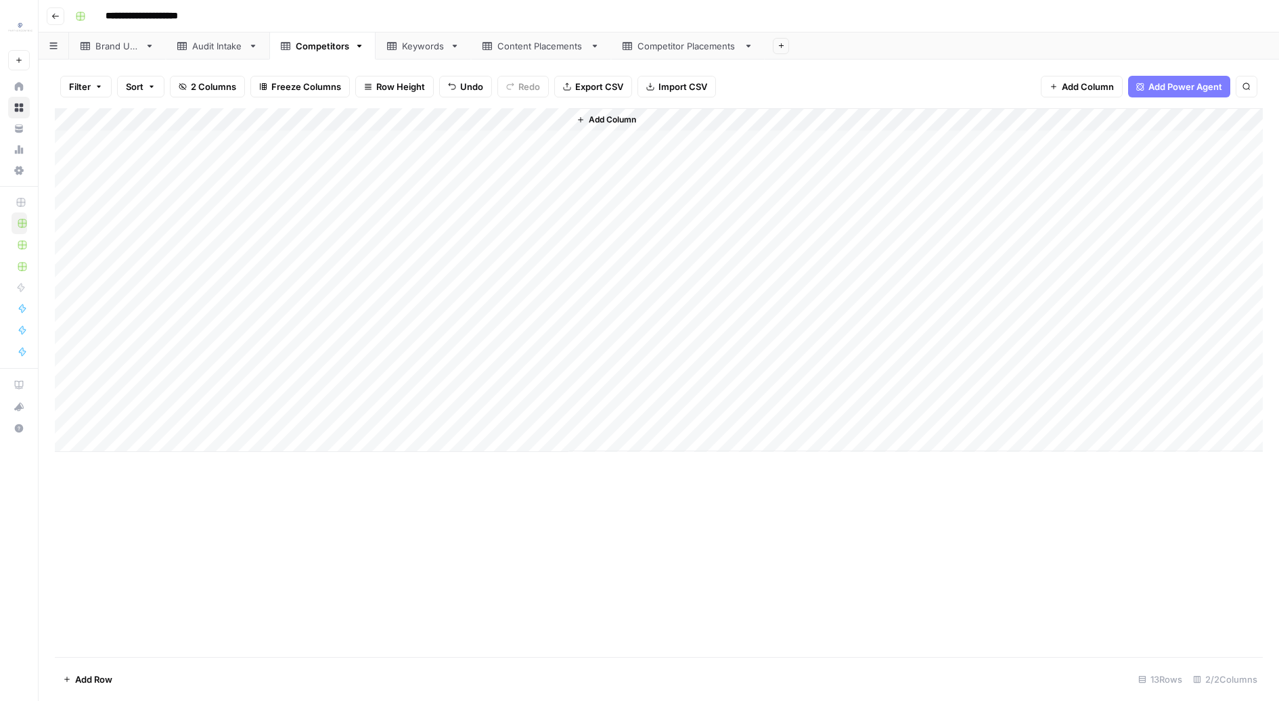
click at [217, 397] on div "Add Column" at bounding box center [659, 280] width 1208 height 344
type textarea "********"
click at [146, 405] on div "Add Column" at bounding box center [659, 280] width 1208 height 344
type textarea "****"
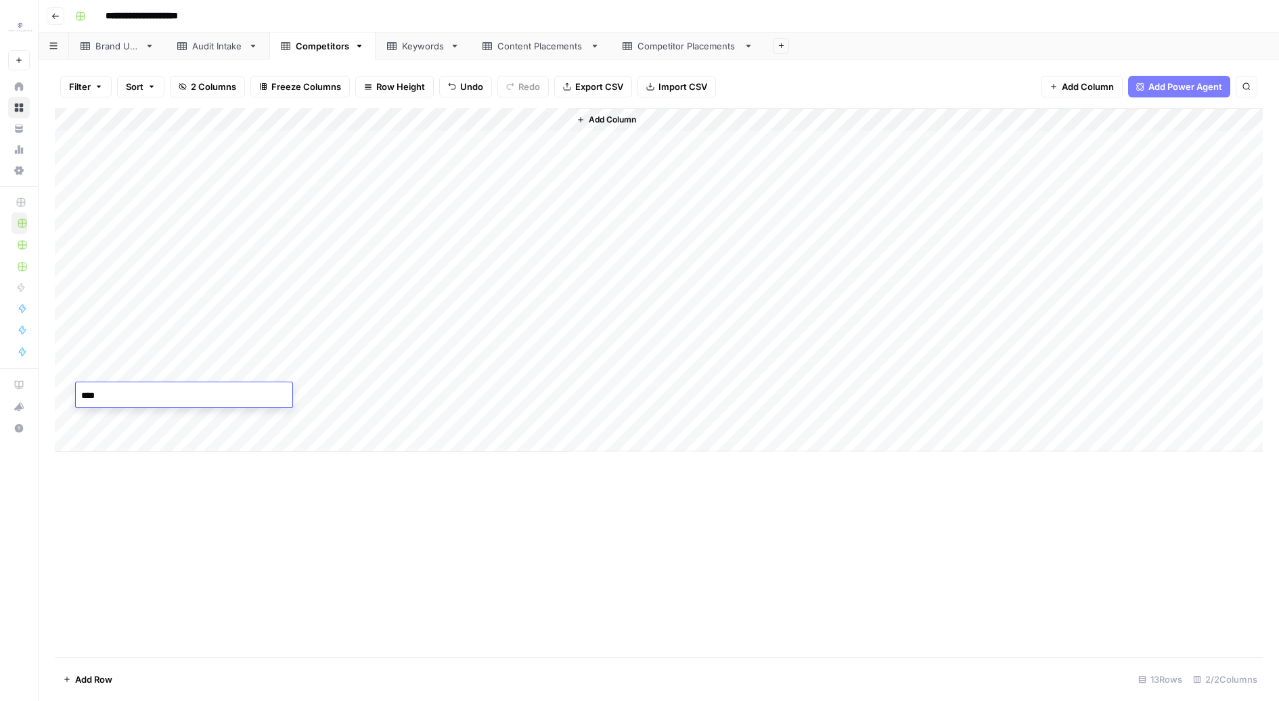
click at [135, 527] on div "Add Column" at bounding box center [659, 382] width 1208 height 549
click at [60, 431] on div "Add Column" at bounding box center [659, 280] width 1208 height 344
click at [66, 424] on div "Add Column" at bounding box center [659, 280] width 1208 height 344
click at [89, 682] on span "Delete 1 Row" at bounding box center [90, 680] width 54 height 14
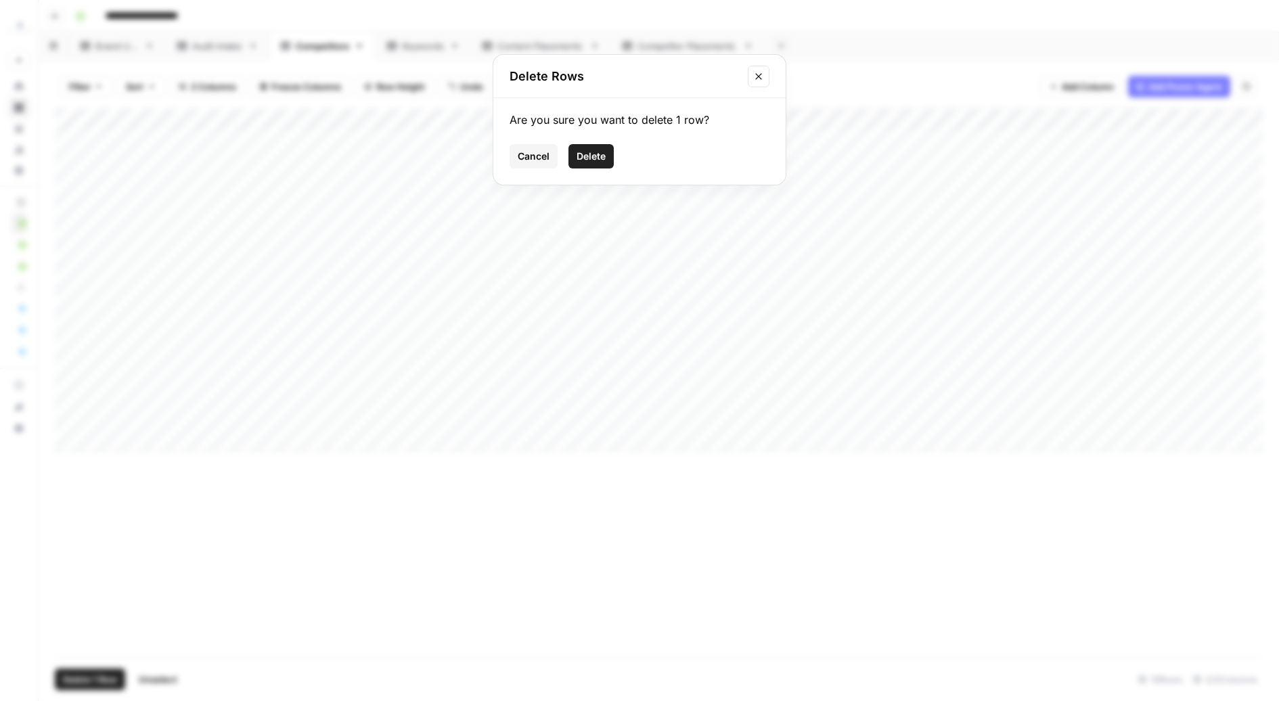
click at [583, 160] on span "Delete" at bounding box center [591, 157] width 29 height 14
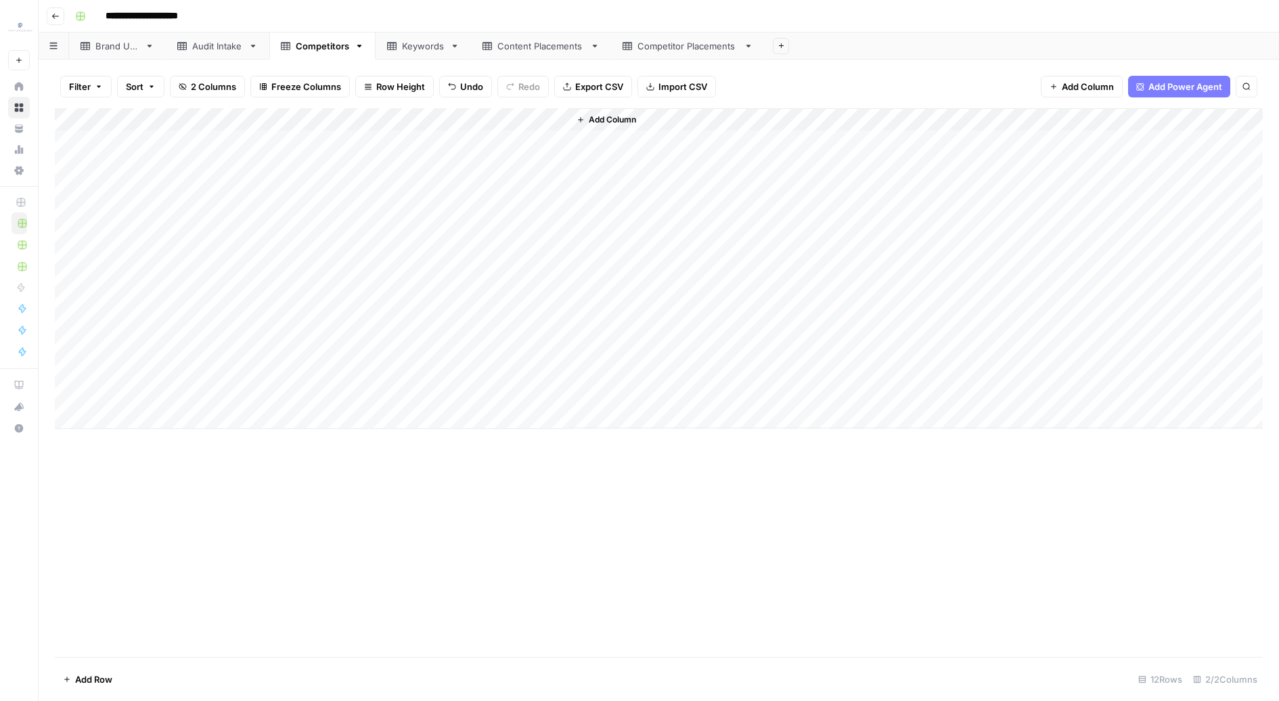
click at [499, 53] on link "Content Placements" at bounding box center [541, 45] width 140 height 27
click at [67, 211] on div "Add Column" at bounding box center [659, 349] width 1208 height 482
click at [70, 255] on div "Add Column" at bounding box center [659, 349] width 1208 height 482
click at [71, 416] on div "Add Column" at bounding box center [659, 349] width 1208 height 482
click at [66, 513] on div "Add Column" at bounding box center [659, 349] width 1208 height 482
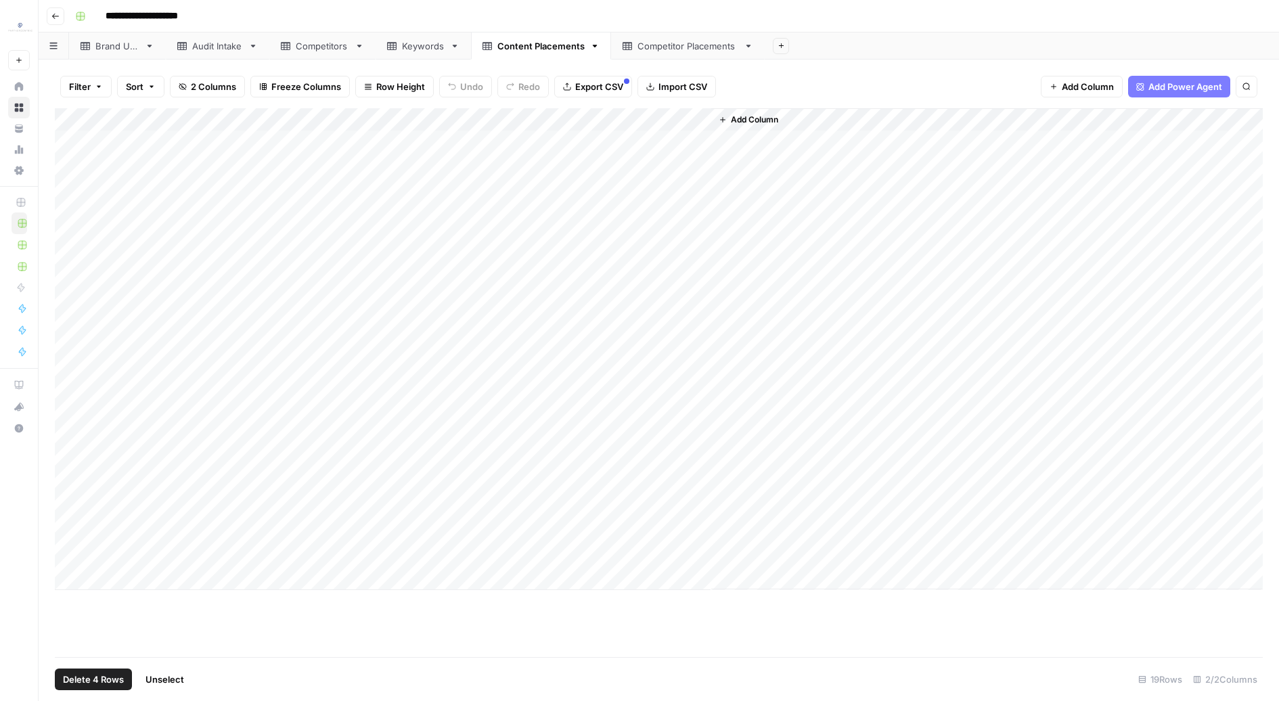
click at [76, 679] on span "Delete 4 Rows" at bounding box center [93, 680] width 61 height 14
click at [607, 147] on button "Delete" at bounding box center [591, 156] width 45 height 24
click at [631, 47] on div "Competitor Placements" at bounding box center [681, 46] width 116 height 14
click at [561, 41] on div "Content Placements" at bounding box center [541, 46] width 87 height 14
click at [240, 139] on div "Add Column" at bounding box center [659, 303] width 1208 height 390
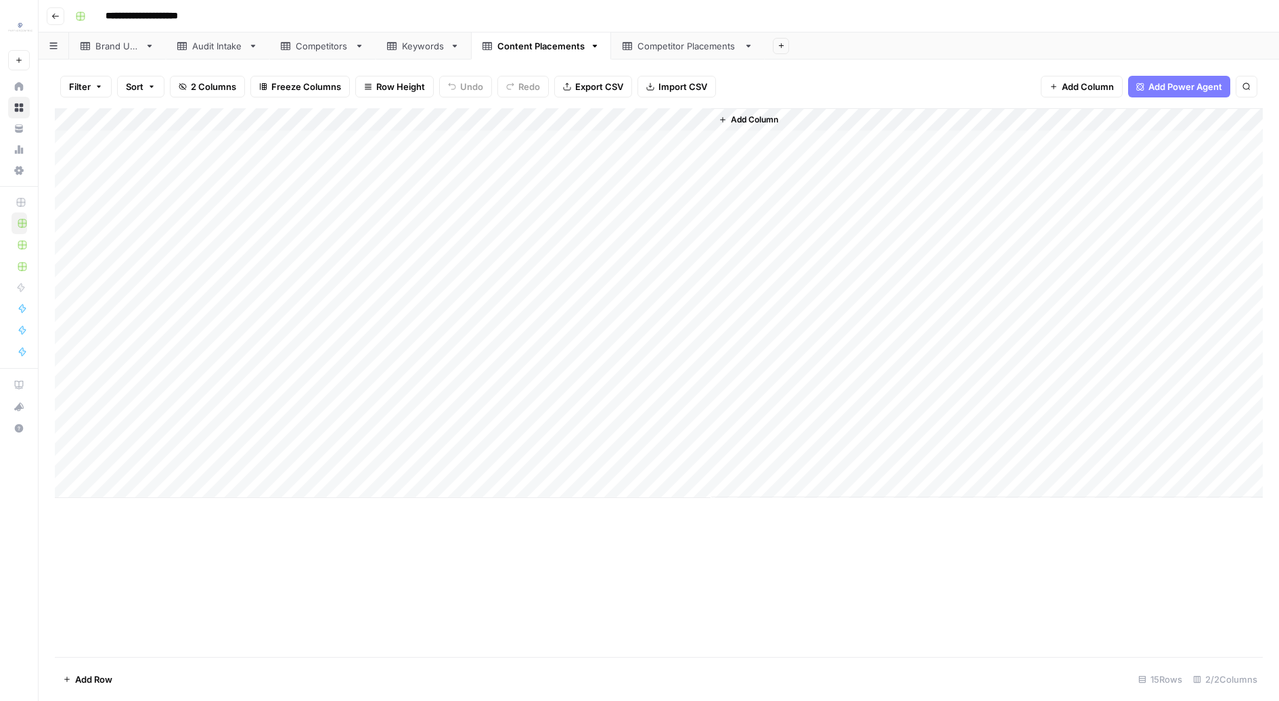
click at [263, 457] on div "Add Column" at bounding box center [659, 303] width 1208 height 390
click at [470, 139] on div "Add Column" at bounding box center [659, 303] width 1208 height 390
click at [415, 468] on div "Add Column" at bounding box center [659, 303] width 1208 height 390
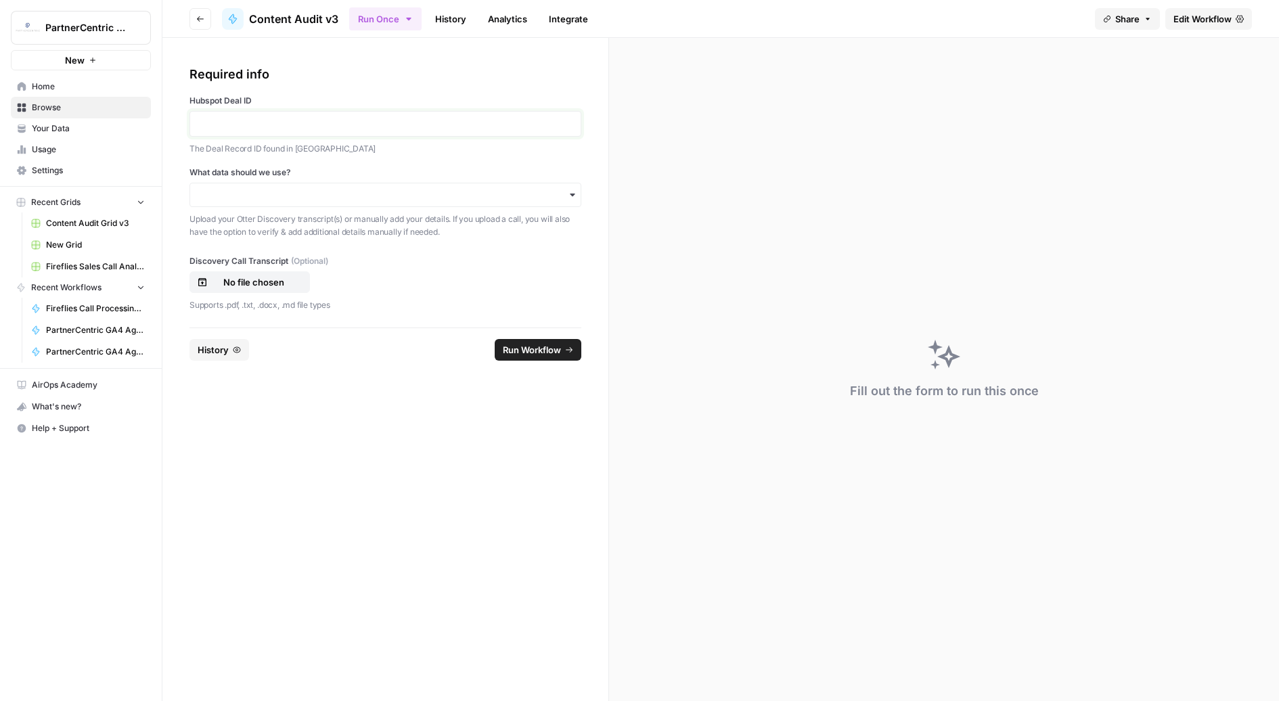
click at [289, 129] on p at bounding box center [385, 124] width 374 height 14
click at [248, 192] on input "What data should we use?" at bounding box center [385, 195] width 374 height 14
click at [246, 225] on div "I'll upload my call" at bounding box center [385, 231] width 391 height 26
click at [246, 271] on button "No file chosen" at bounding box center [250, 282] width 120 height 22
click at [541, 365] on footer "Reset History Run Workflow" at bounding box center [386, 350] width 392 height 44
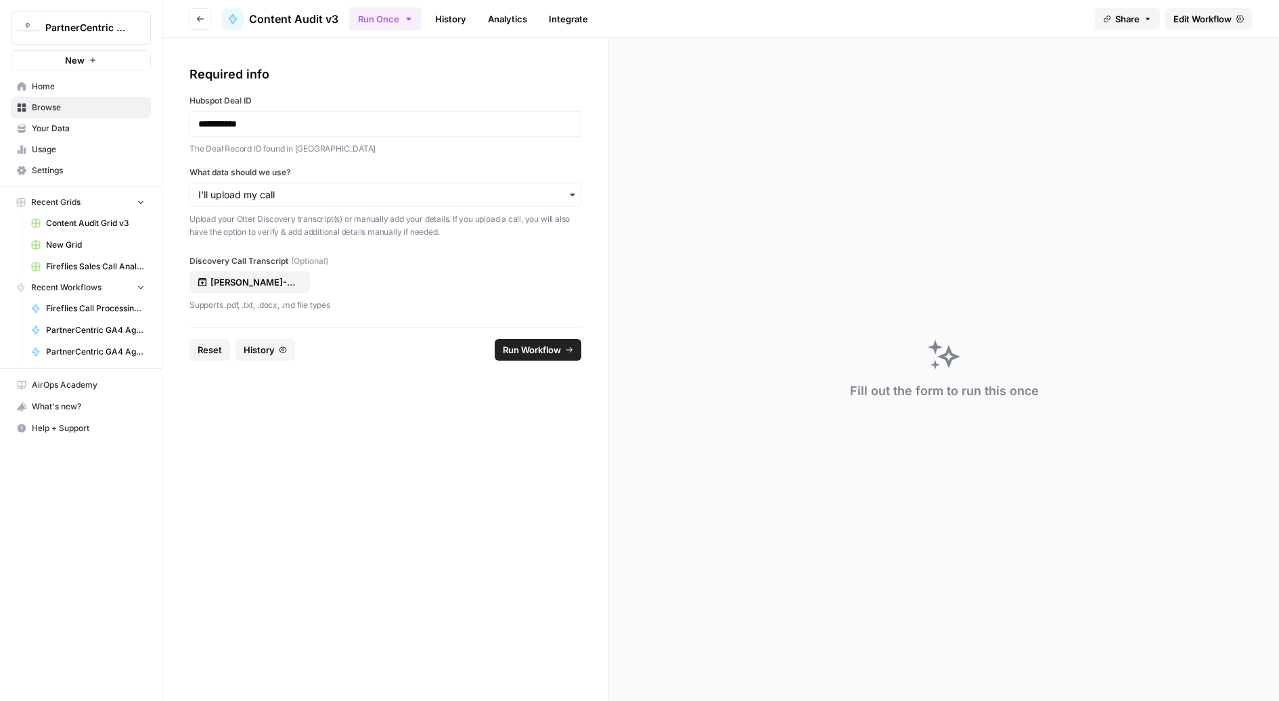
click at [540, 356] on button "Run Workflow" at bounding box center [538, 350] width 87 height 22
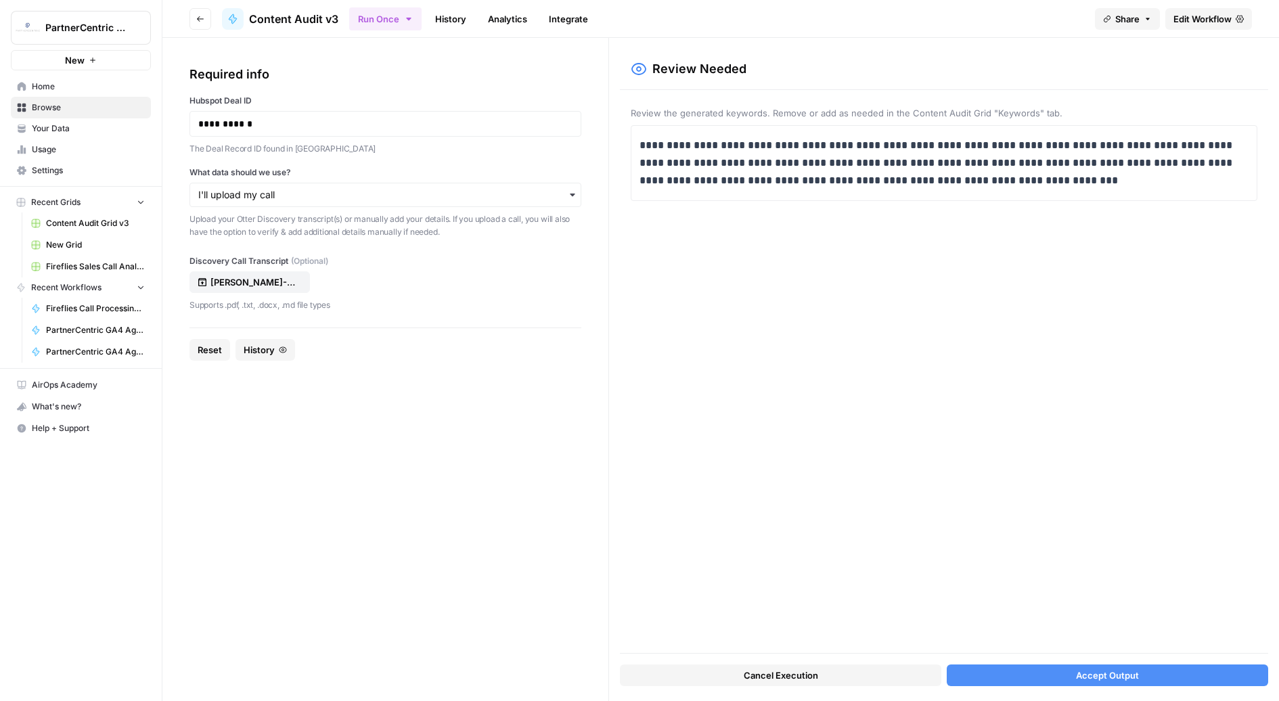
click at [1076, 674] on span "Accept Output" at bounding box center [1107, 676] width 63 height 14
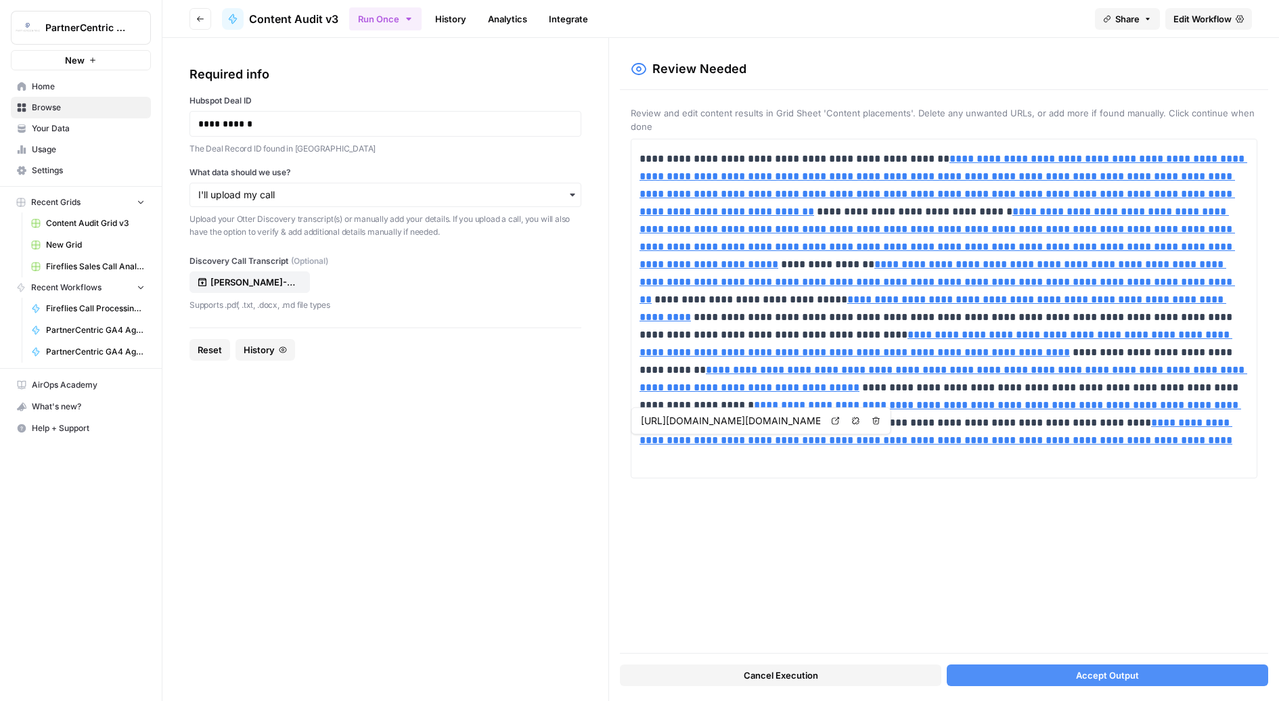
type input "https://www.pcmag.com/picks/the-best-video-editing-software%22,%22https://zapie…"
click at [1158, 678] on button "Accept Output" at bounding box center [1108, 676] width 322 height 22
